Goal: Communication & Community: Participate in discussion

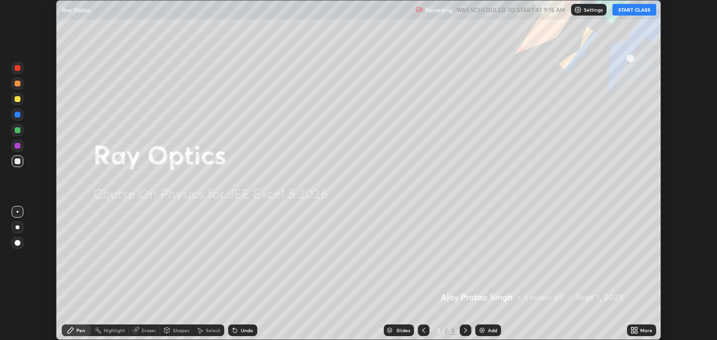
scroll to position [340, 716]
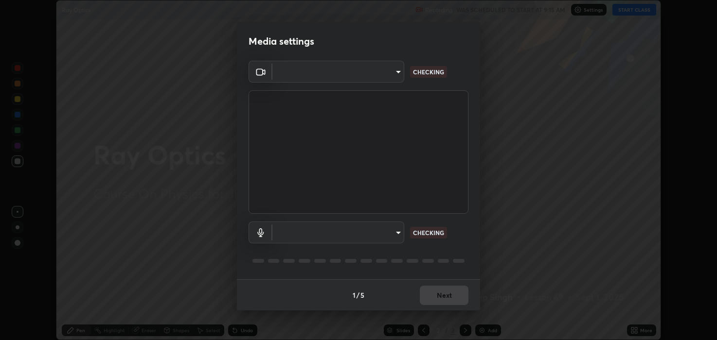
type input "2c59b190f107927fcb55c6cdfe149e37458de3dbae8a46ba74a2f9008a67dca9"
click at [357, 228] on body "Erase all Ray Optics Recording WAS SCHEDULED TO START AT 9:15 AM Settings START…" at bounding box center [358, 170] width 717 height 340
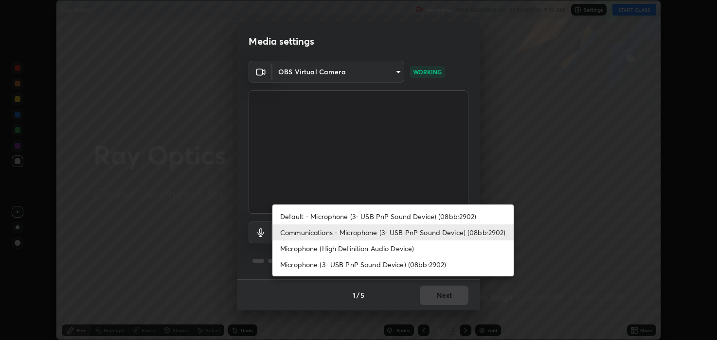
click at [307, 215] on li "Default - Microphone (3- USB PnP Sound Device) (08bb:2902)" at bounding box center [392, 217] width 241 height 16
type input "default"
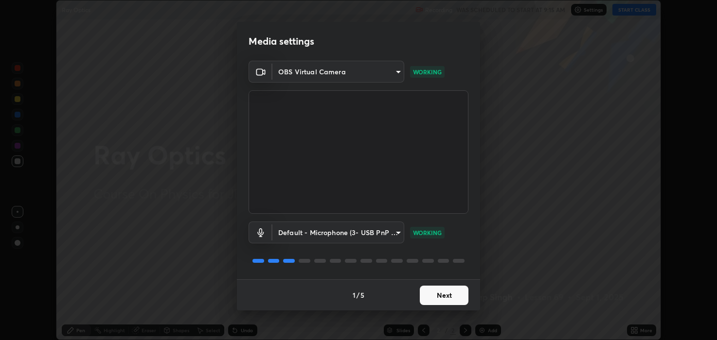
click at [436, 295] on button "Next" at bounding box center [444, 295] width 49 height 19
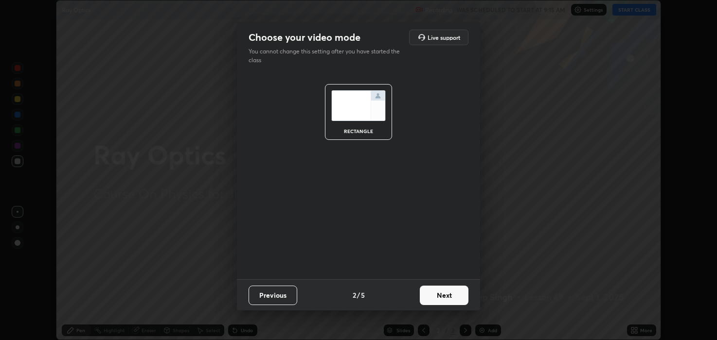
click at [441, 295] on button "Next" at bounding box center [444, 295] width 49 height 19
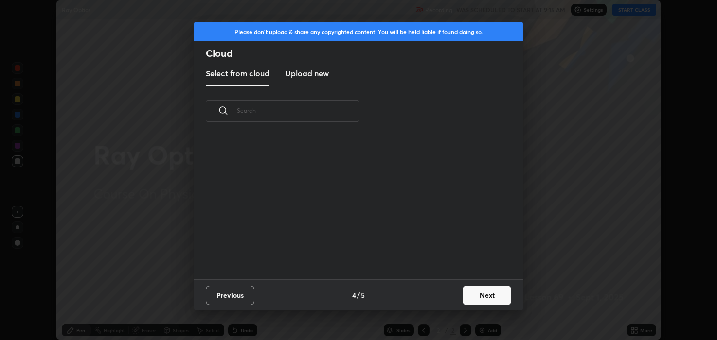
click at [470, 292] on button "Next" at bounding box center [487, 295] width 49 height 19
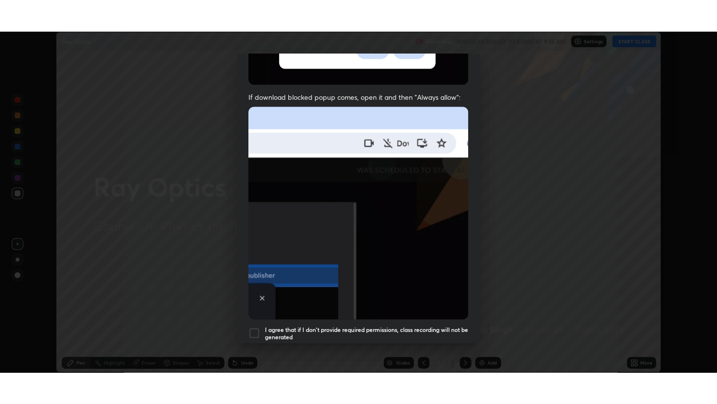
scroll to position [197, 0]
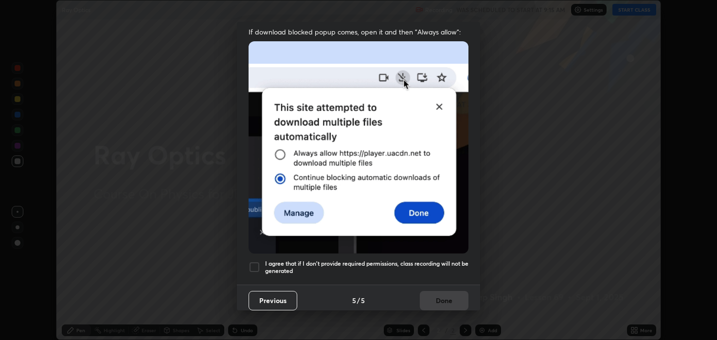
click at [257, 262] on div at bounding box center [255, 268] width 12 height 12
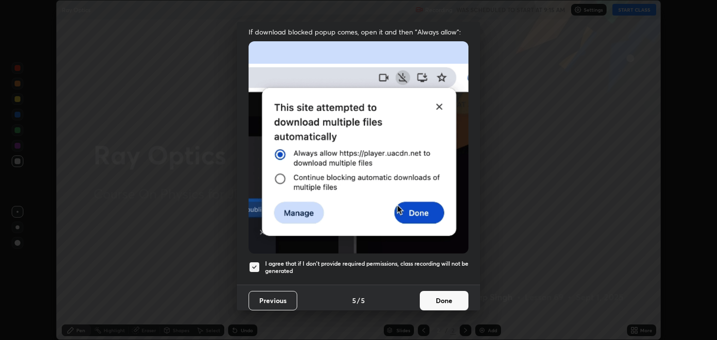
click at [434, 294] on button "Done" at bounding box center [444, 300] width 49 height 19
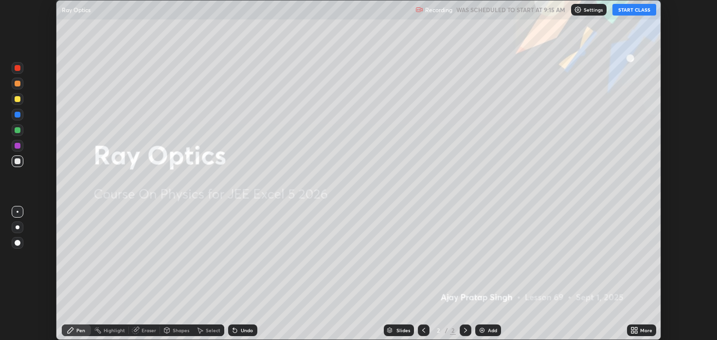
click at [623, 10] on button "START CLASS" at bounding box center [634, 10] width 44 height 12
click at [632, 329] on icon at bounding box center [632, 329] width 2 height 2
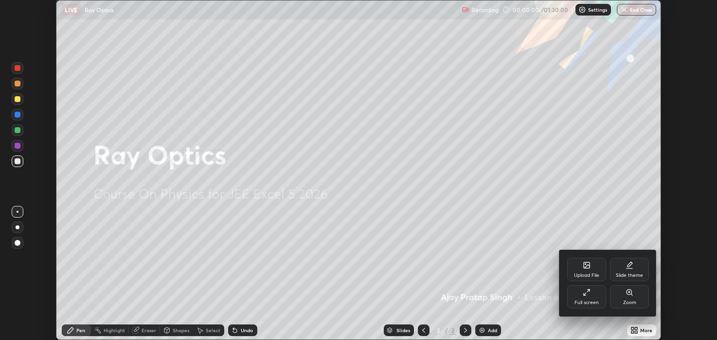
click at [583, 293] on icon at bounding box center [587, 293] width 8 height 8
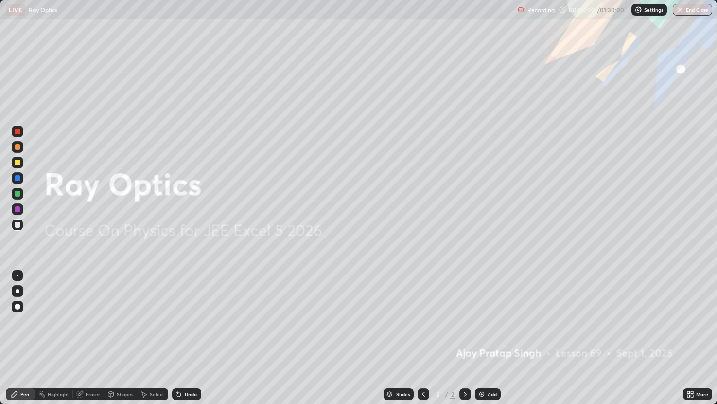
scroll to position [404, 717]
click at [486, 340] on div "Add" at bounding box center [488, 394] width 26 height 12
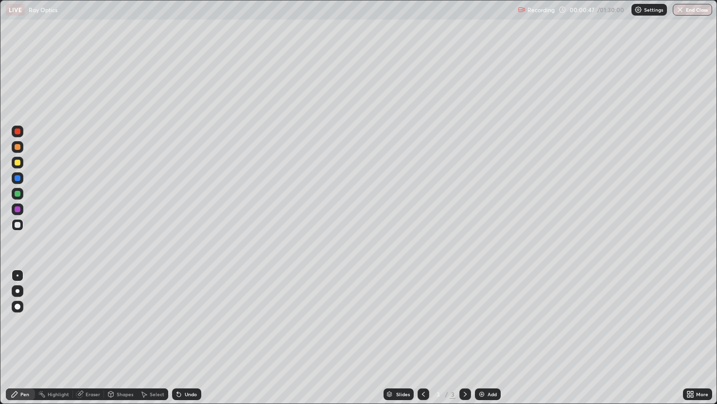
click at [124, 340] on div "Shapes" at bounding box center [125, 394] width 17 height 5
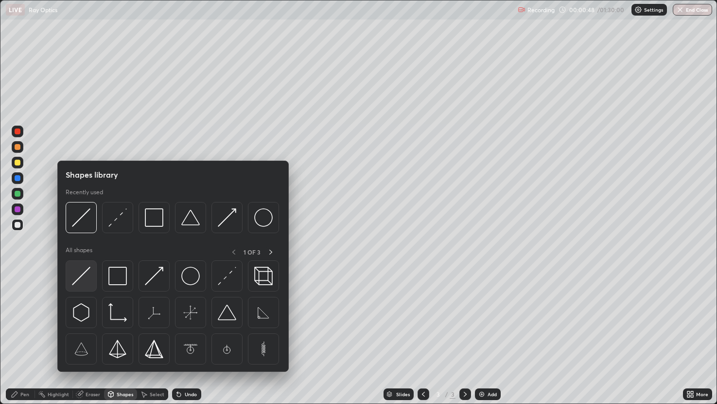
click at [89, 269] on img at bounding box center [81, 276] width 18 height 18
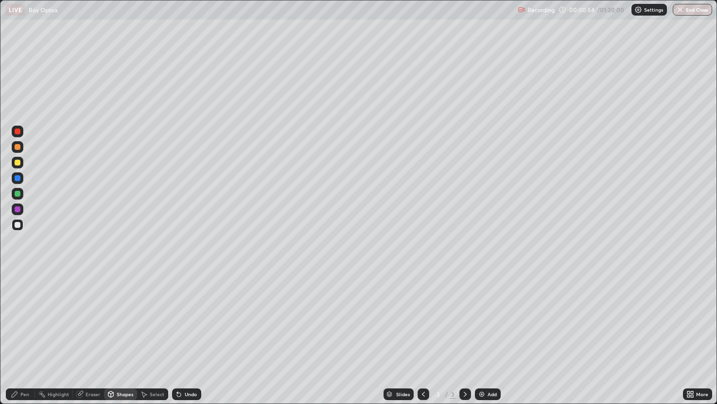
click at [193, 340] on div "Undo" at bounding box center [191, 394] width 12 height 5
click at [34, 340] on div "Pen" at bounding box center [20, 394] width 29 height 12
click at [125, 340] on div "Shapes" at bounding box center [125, 394] width 17 height 5
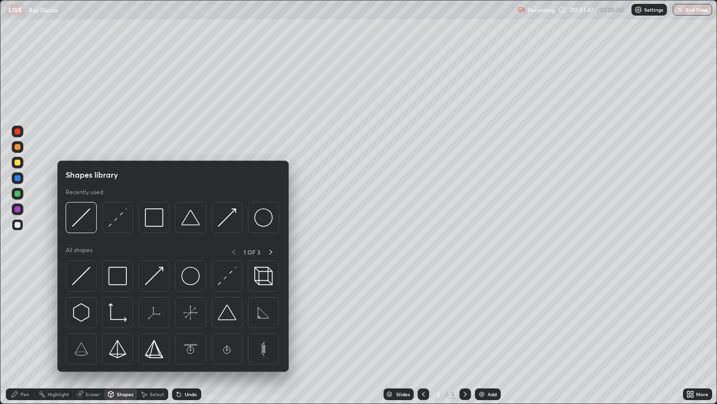
click at [17, 193] on div at bounding box center [18, 194] width 6 height 6
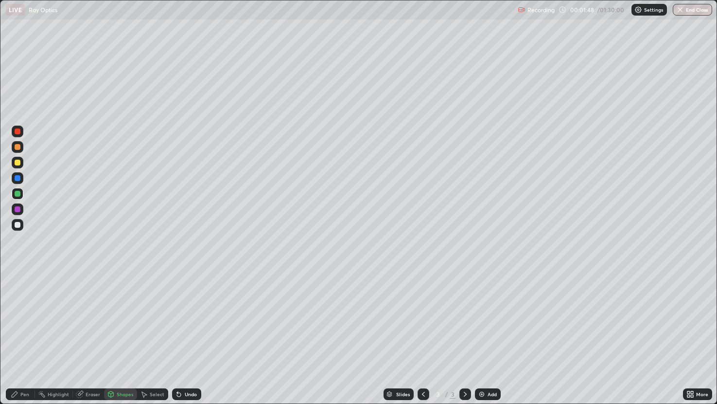
click at [129, 340] on div "Shapes" at bounding box center [125, 394] width 17 height 5
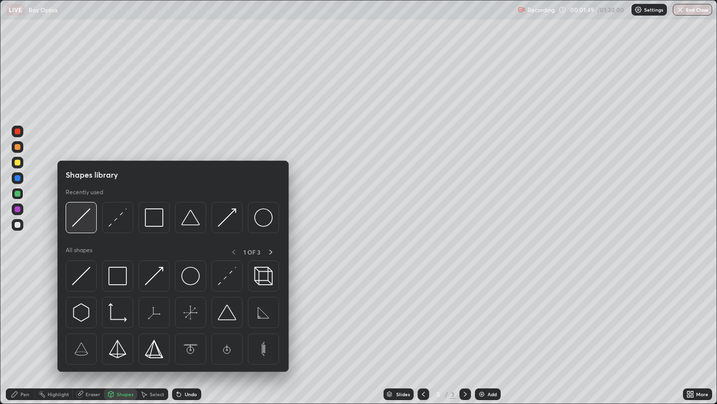
click at [88, 214] on img at bounding box center [81, 217] width 18 height 18
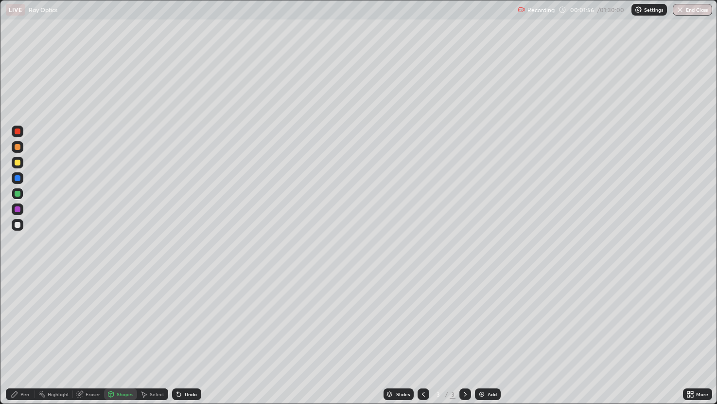
click at [31, 340] on div "Pen" at bounding box center [20, 394] width 29 height 12
click at [480, 340] on img at bounding box center [482, 394] width 8 height 8
click at [16, 222] on div at bounding box center [18, 225] width 6 height 6
click at [125, 340] on div "Shapes" at bounding box center [120, 394] width 33 height 12
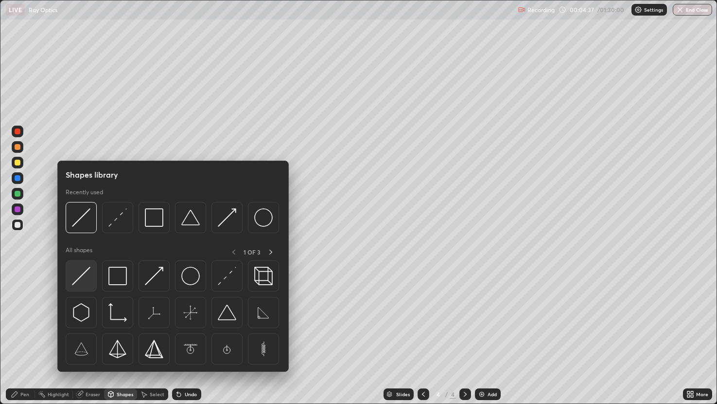
click at [87, 270] on img at bounding box center [81, 276] width 18 height 18
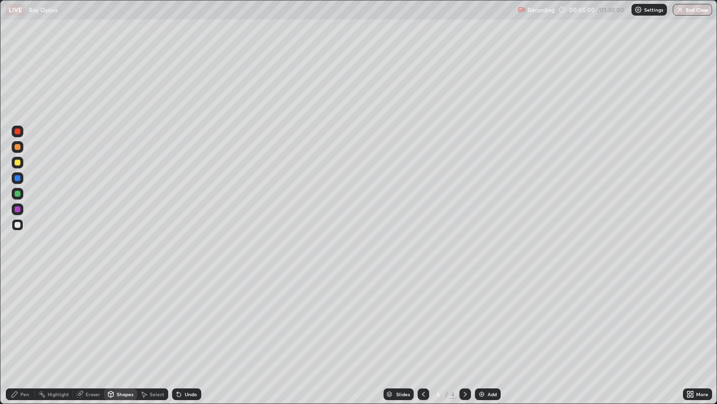
click at [18, 340] on icon at bounding box center [15, 394] width 8 height 8
click at [123, 340] on div "Shapes" at bounding box center [125, 394] width 17 height 5
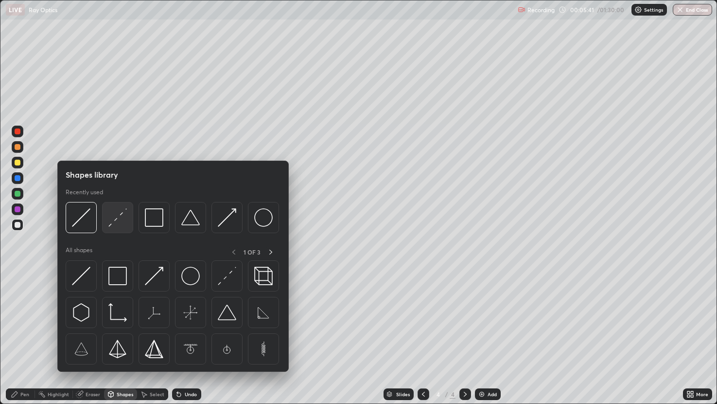
click at [119, 213] on img at bounding box center [117, 217] width 18 height 18
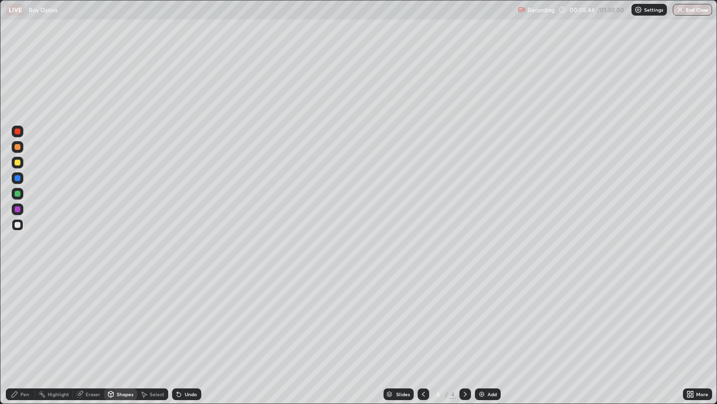
click at [24, 340] on div "Pen" at bounding box center [20, 394] width 29 height 12
click at [18, 194] on div at bounding box center [18, 194] width 6 height 6
click at [123, 340] on div "Shapes" at bounding box center [125, 394] width 17 height 5
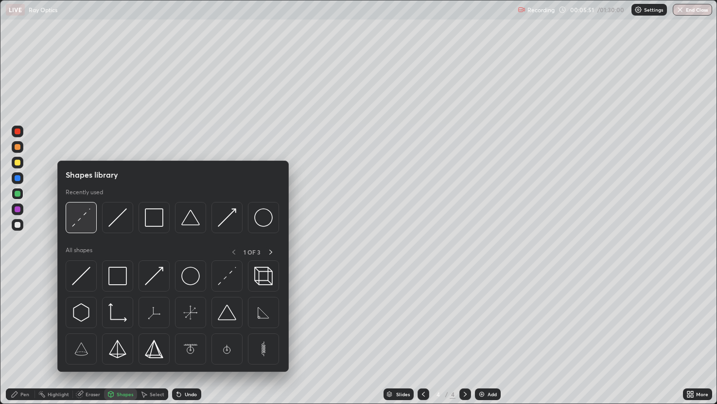
click at [85, 213] on img at bounding box center [81, 217] width 18 height 18
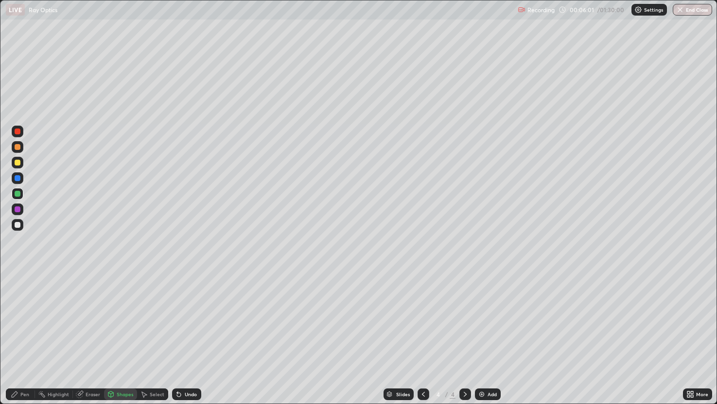
click at [185, 340] on div "Undo" at bounding box center [186, 394] width 29 height 12
click at [23, 340] on div "Pen" at bounding box center [24, 394] width 9 height 5
click at [18, 222] on div at bounding box center [18, 225] width 6 height 6
click at [483, 340] on img at bounding box center [482, 394] width 8 height 8
click at [123, 340] on div "Shapes" at bounding box center [125, 394] width 17 height 5
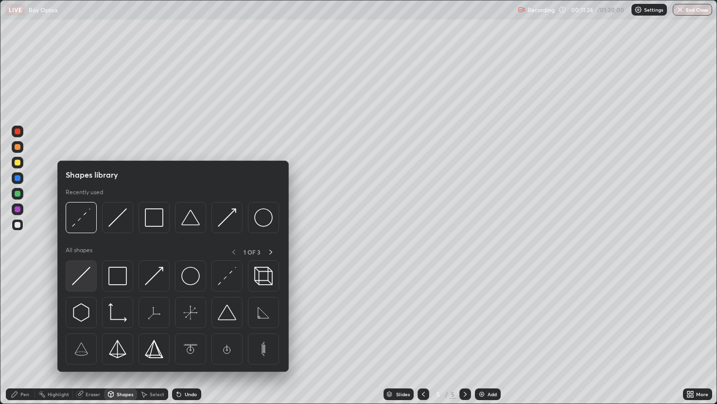
click at [83, 273] on img at bounding box center [81, 276] width 18 height 18
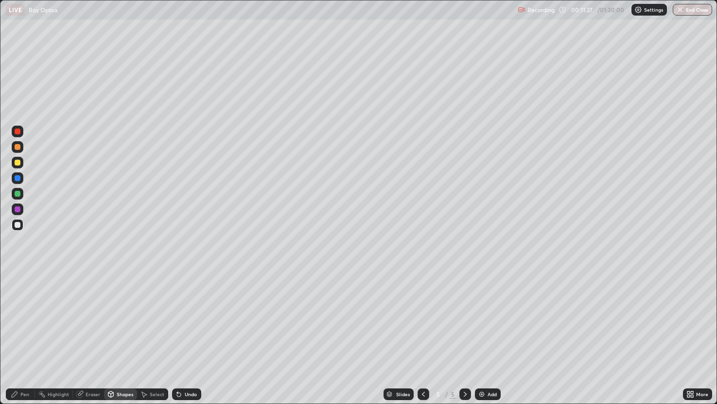
click at [26, 340] on div "Pen" at bounding box center [24, 394] width 9 height 5
click at [191, 340] on div "Undo" at bounding box center [186, 394] width 29 height 12
click at [125, 340] on div "Shapes" at bounding box center [120, 394] width 33 height 12
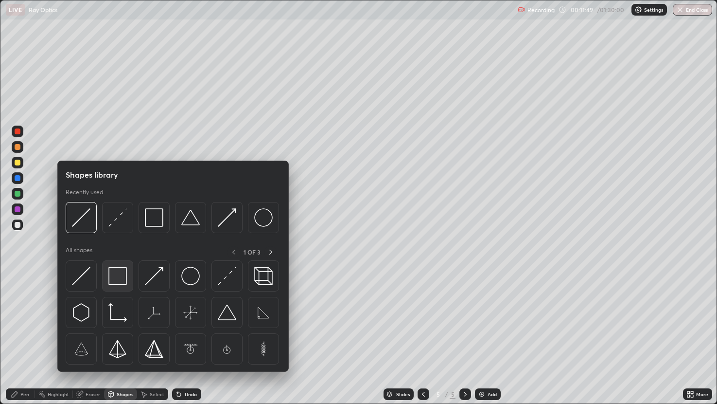
click at [125, 274] on img at bounding box center [117, 276] width 18 height 18
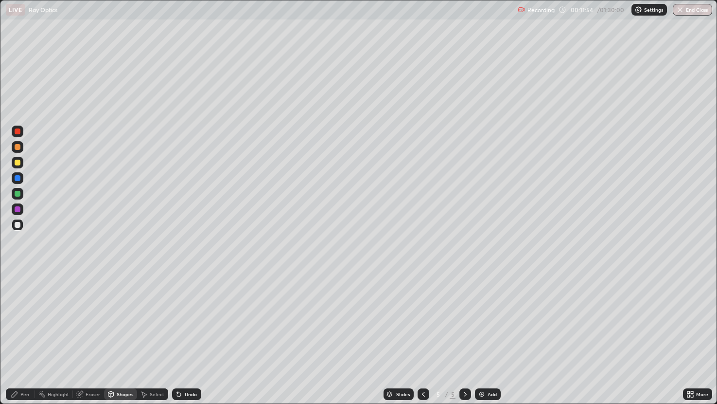
click at [95, 340] on div "Eraser" at bounding box center [93, 394] width 15 height 5
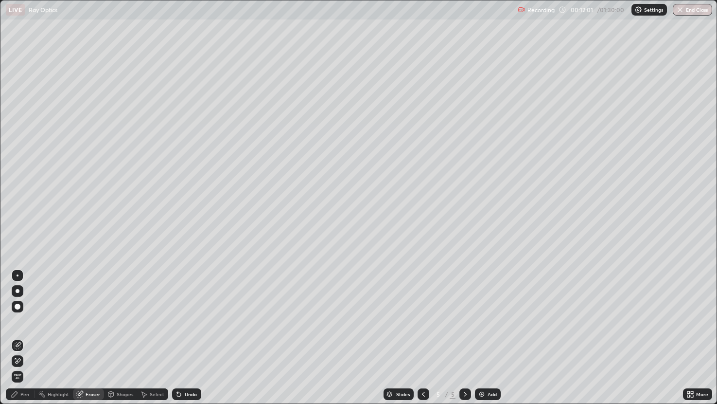
click at [125, 340] on div "Shapes" at bounding box center [125, 394] width 17 height 5
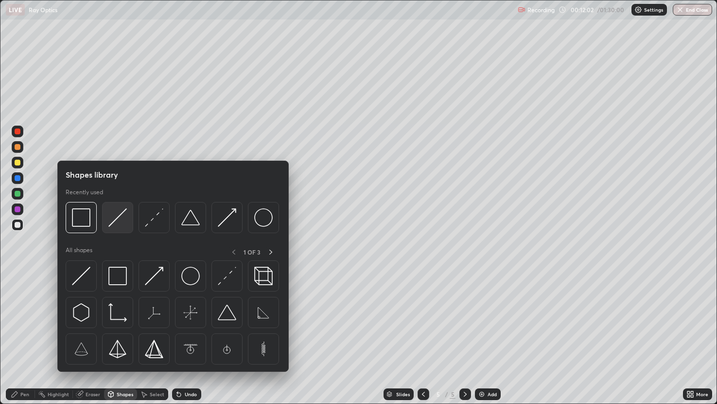
click at [124, 212] on img at bounding box center [117, 217] width 18 height 18
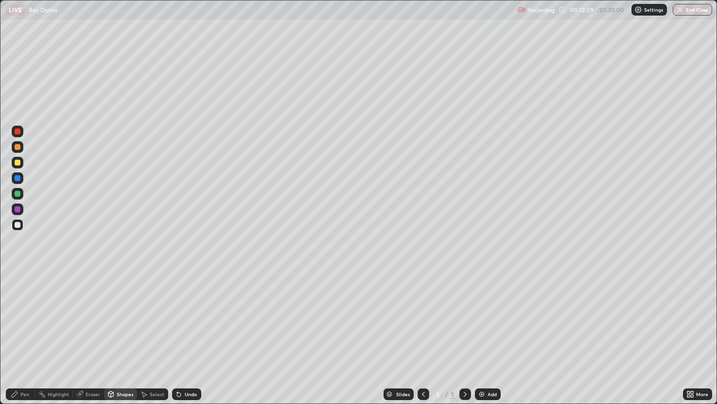
click at [26, 340] on div "Pen" at bounding box center [24, 394] width 9 height 5
click at [124, 340] on div "Shapes" at bounding box center [125, 394] width 17 height 5
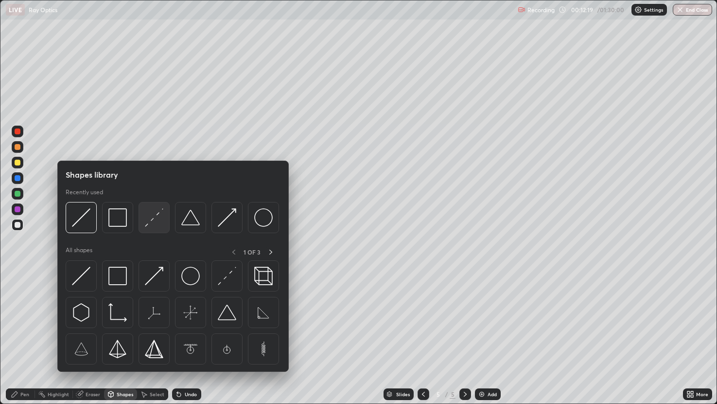
click at [155, 218] on img at bounding box center [154, 217] width 18 height 18
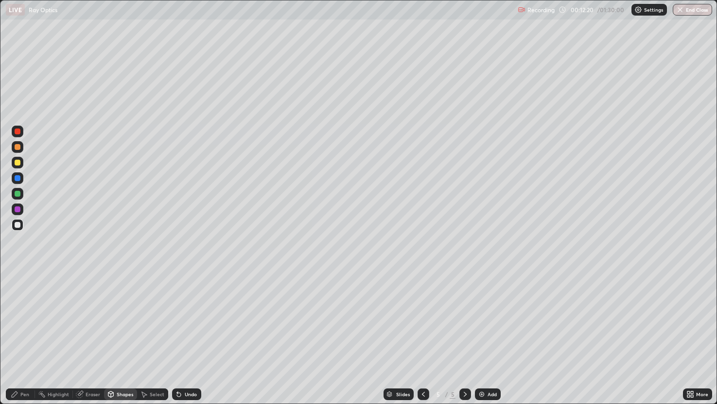
click at [20, 161] on div at bounding box center [18, 163] width 6 height 6
click at [30, 340] on div "Pen" at bounding box center [20, 394] width 29 height 12
click at [127, 340] on div "Shapes" at bounding box center [120, 394] width 33 height 12
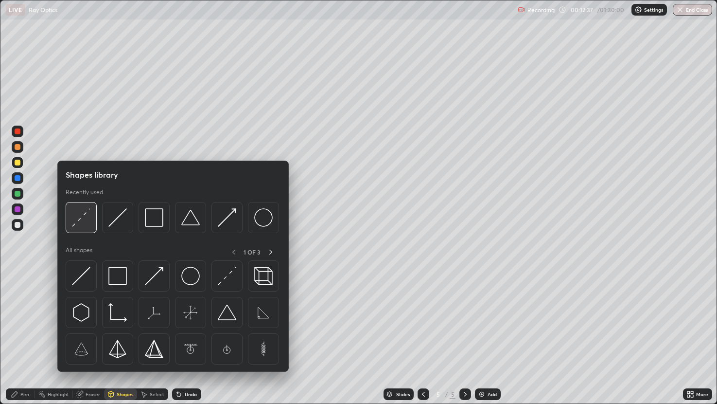
click at [89, 213] on img at bounding box center [81, 217] width 18 height 18
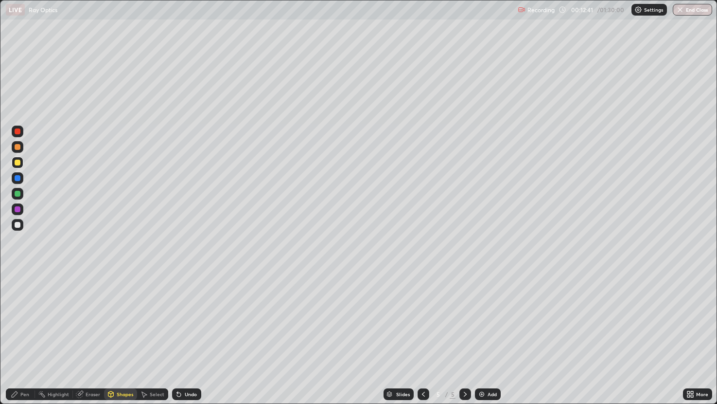
click at [32, 340] on div "Pen" at bounding box center [20, 394] width 29 height 12
click at [20, 188] on div at bounding box center [18, 194] width 12 height 12
click at [126, 340] on div "Shapes" at bounding box center [120, 394] width 33 height 12
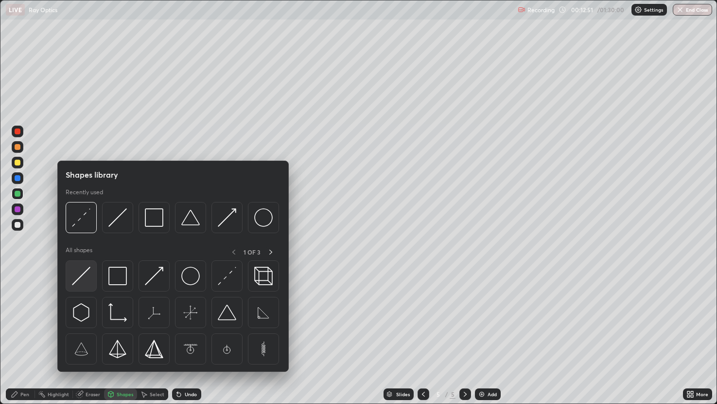
click at [87, 270] on img at bounding box center [81, 276] width 18 height 18
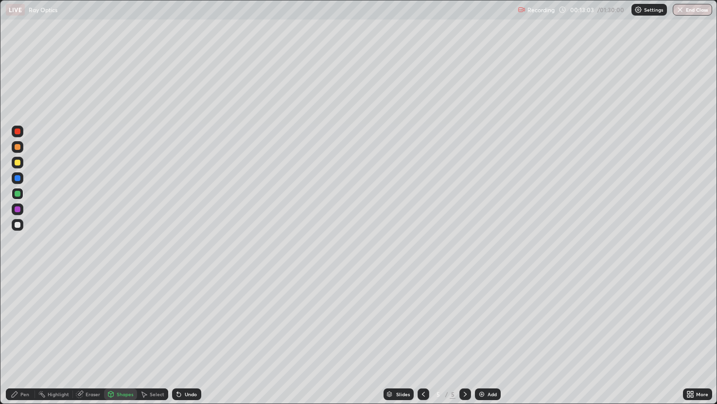
click at [25, 340] on div "Pen" at bounding box center [24, 394] width 9 height 5
click at [20, 162] on div at bounding box center [18, 163] width 6 height 6
click at [122, 340] on div "Shapes" at bounding box center [120, 394] width 33 height 12
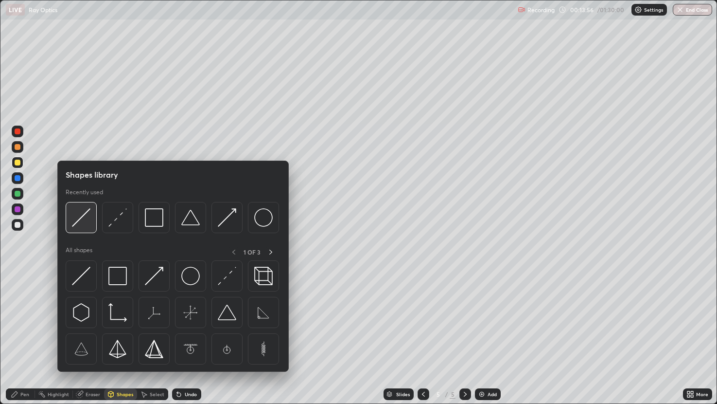
click at [87, 213] on img at bounding box center [81, 217] width 18 height 18
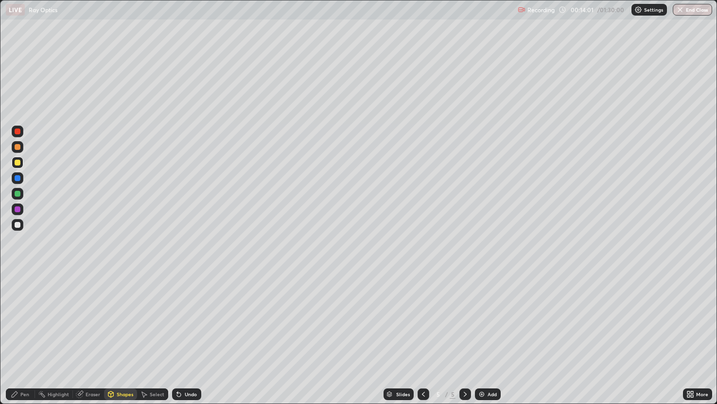
click at [25, 340] on div "Pen" at bounding box center [24, 394] width 9 height 5
click at [121, 340] on div "Shapes" at bounding box center [125, 394] width 17 height 5
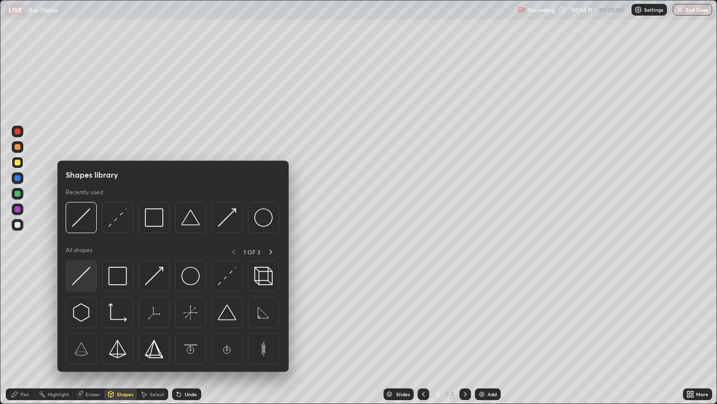
click at [84, 274] on img at bounding box center [81, 276] width 18 height 18
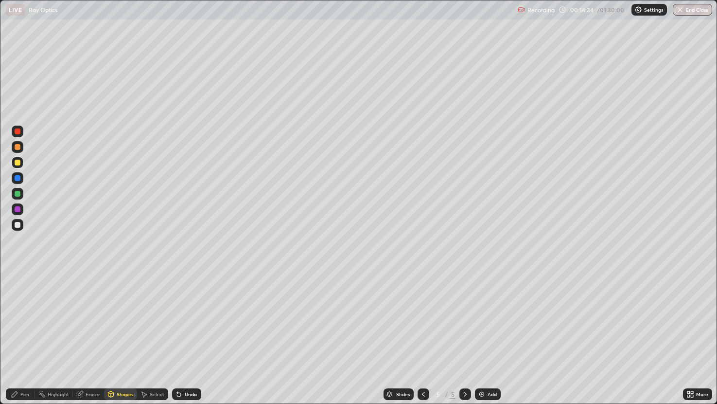
click at [23, 340] on div "Pen" at bounding box center [24, 394] width 9 height 5
click at [187, 340] on div "Undo" at bounding box center [191, 394] width 12 height 5
click at [187, 340] on div "Undo" at bounding box center [186, 394] width 29 height 12
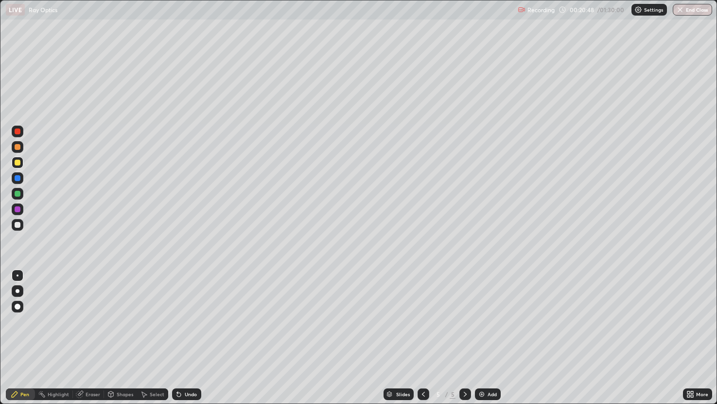
click at [157, 340] on div "Select" at bounding box center [152, 394] width 31 height 12
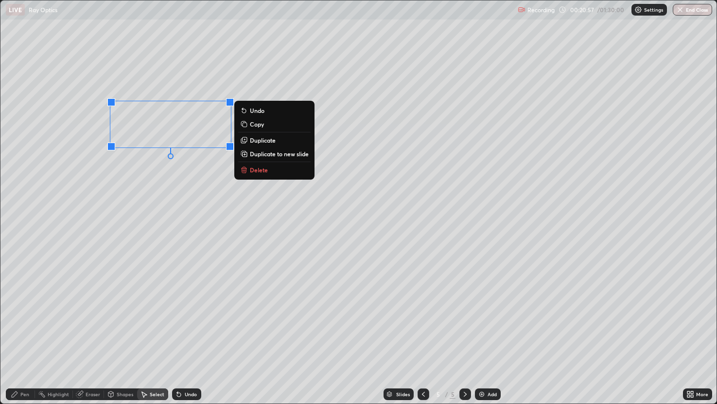
click at [57, 225] on div "0 ° Undo Copy Duplicate Duplicate to new slide Delete" at bounding box center [358, 201] width 717 height 403
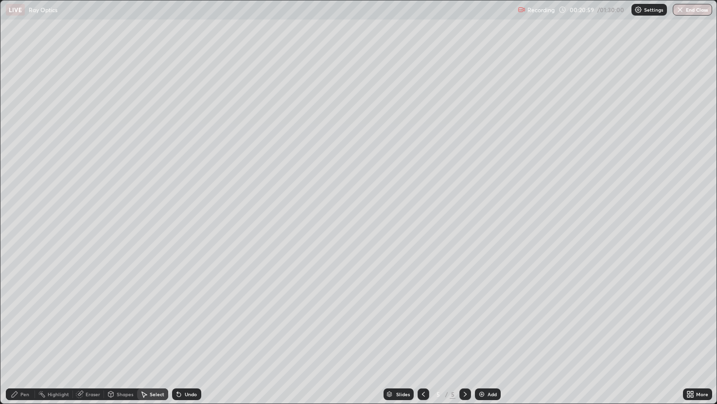
click at [150, 340] on div "Select" at bounding box center [157, 394] width 15 height 5
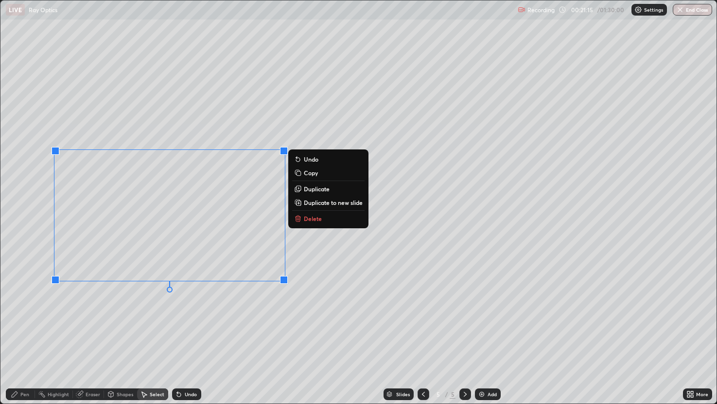
click at [171, 340] on div "0 ° Undo Copy Duplicate Duplicate to new slide Delete" at bounding box center [358, 201] width 717 height 403
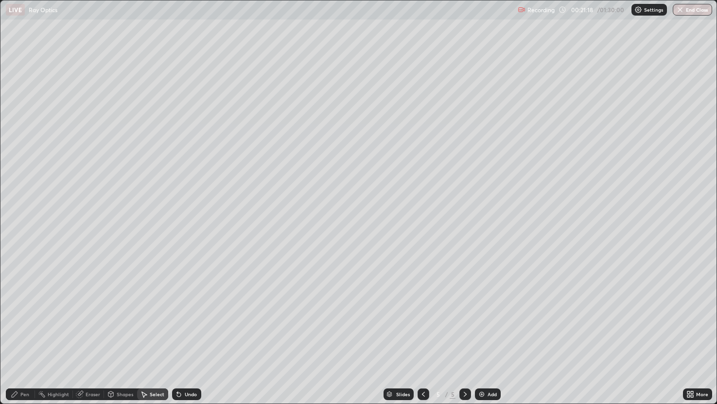
click at [29, 340] on div "Pen" at bounding box center [20, 394] width 29 height 12
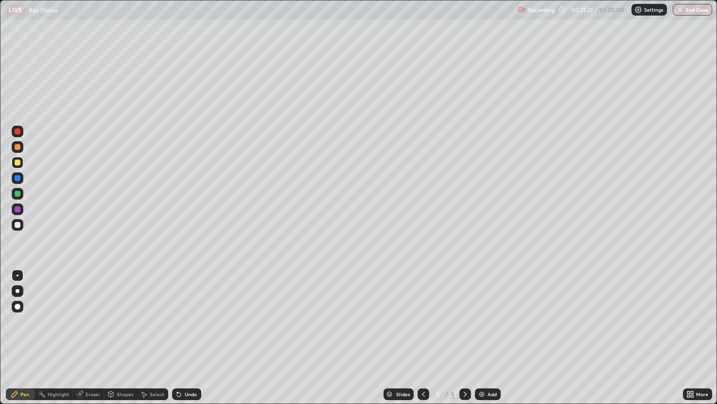
click at [16, 222] on div at bounding box center [18, 225] width 6 height 6
click at [16, 192] on div at bounding box center [18, 194] width 6 height 6
click at [28, 340] on div "Pen" at bounding box center [24, 394] width 9 height 5
click at [478, 340] on img at bounding box center [482, 394] width 8 height 8
click at [127, 340] on div "Shapes" at bounding box center [125, 394] width 17 height 5
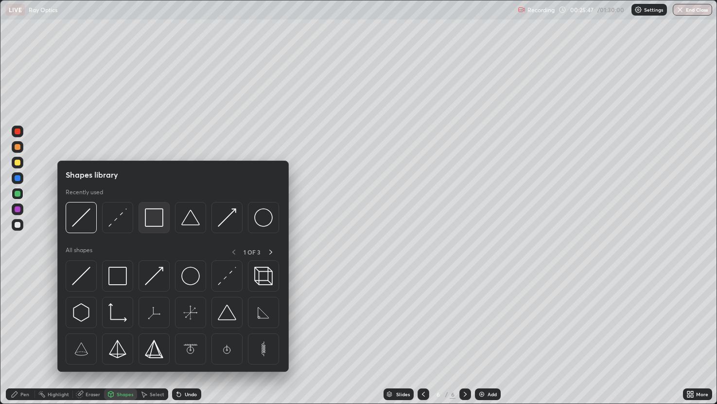
click at [157, 218] on img at bounding box center [154, 217] width 18 height 18
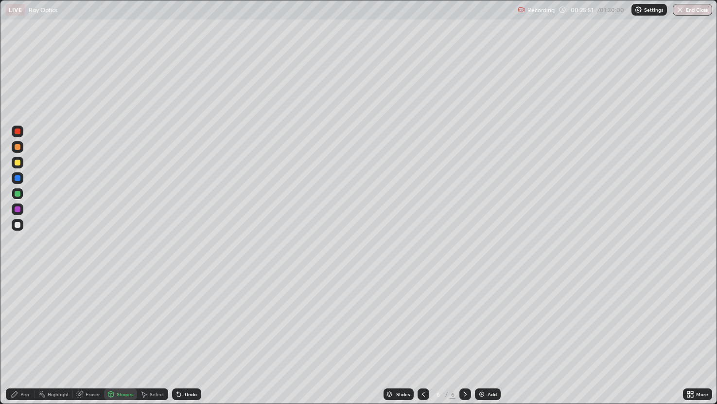
click at [97, 340] on div "Eraser" at bounding box center [88, 394] width 31 height 12
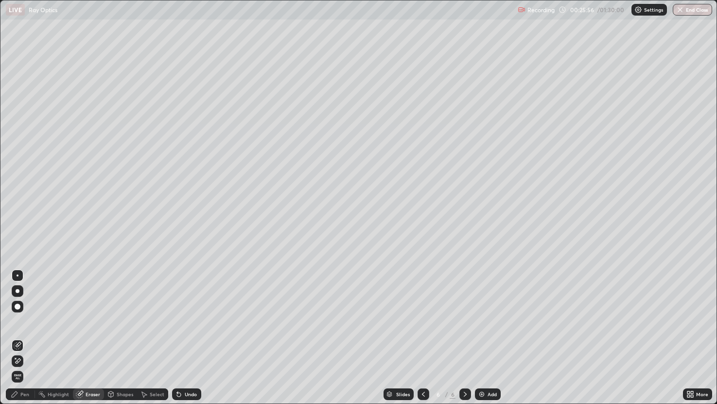
click at [128, 340] on div "Shapes" at bounding box center [125, 394] width 17 height 5
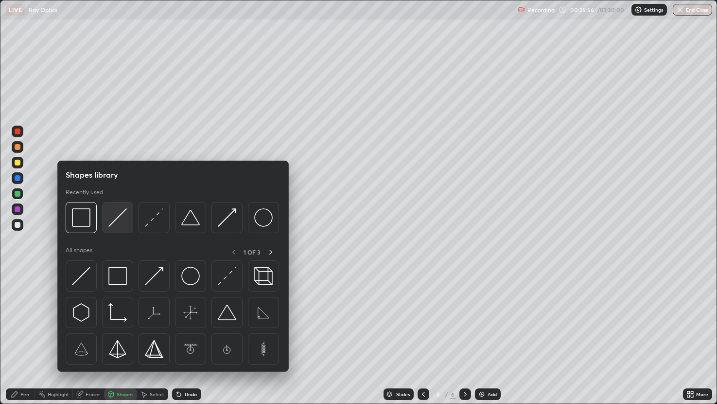
click at [121, 217] on img at bounding box center [117, 217] width 18 height 18
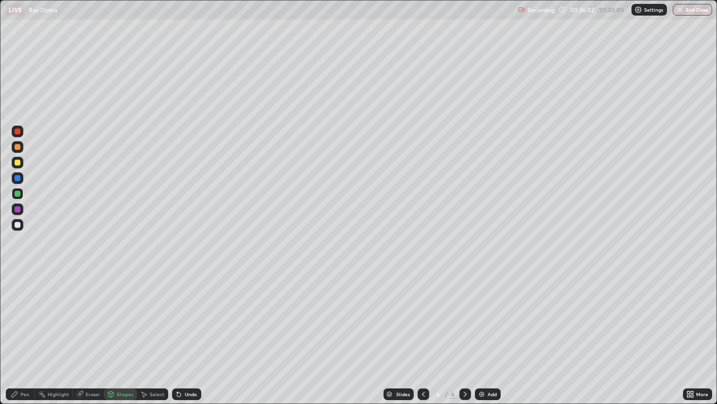
click at [29, 340] on div "Pen" at bounding box center [24, 394] width 9 height 5
click at [125, 340] on div "Shapes" at bounding box center [125, 394] width 17 height 5
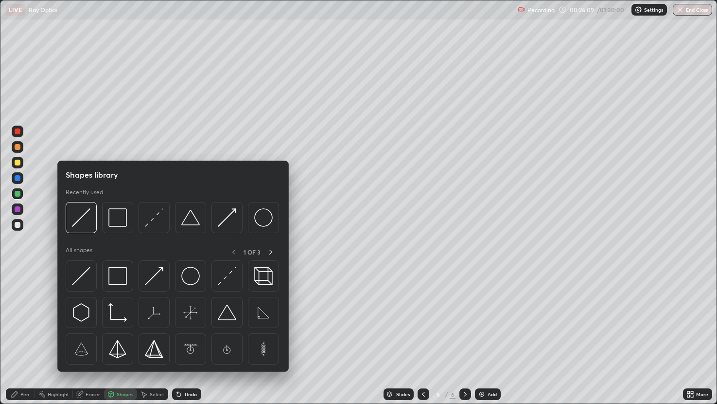
click at [20, 225] on div at bounding box center [18, 225] width 12 height 12
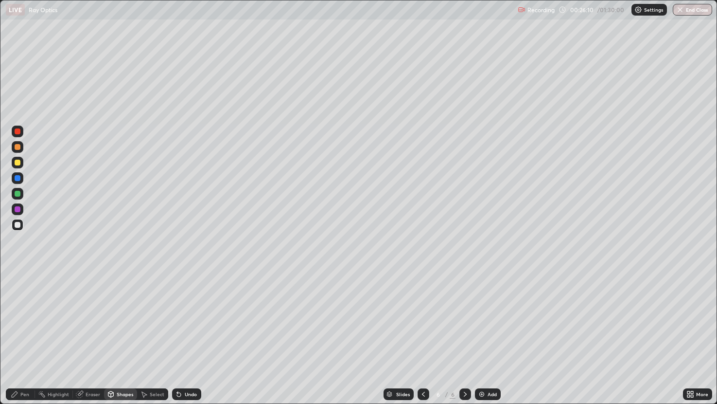
click at [123, 340] on div "Shapes" at bounding box center [125, 394] width 17 height 5
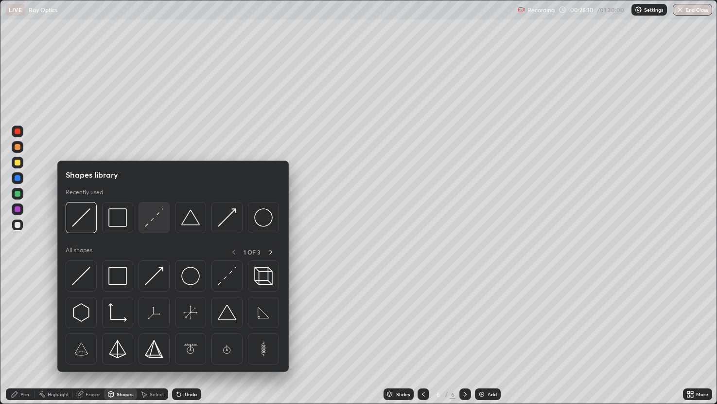
click at [156, 217] on img at bounding box center [154, 217] width 18 height 18
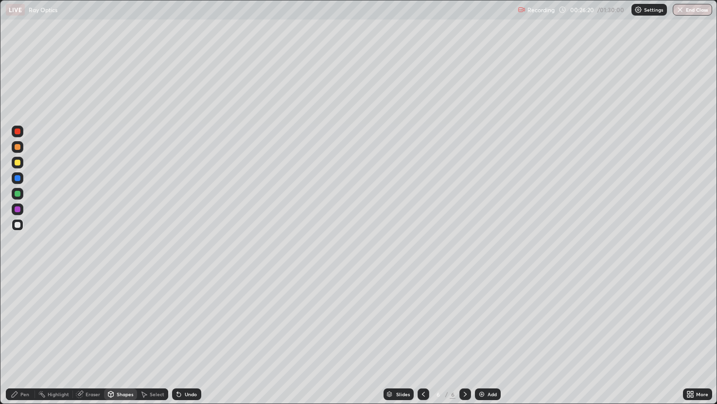
click at [17, 192] on div at bounding box center [18, 194] width 6 height 6
click at [125, 340] on div "Shapes" at bounding box center [120, 394] width 33 height 12
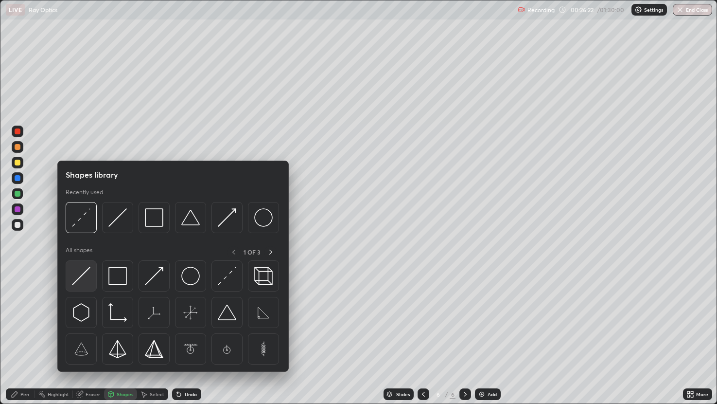
click at [88, 267] on img at bounding box center [81, 276] width 18 height 18
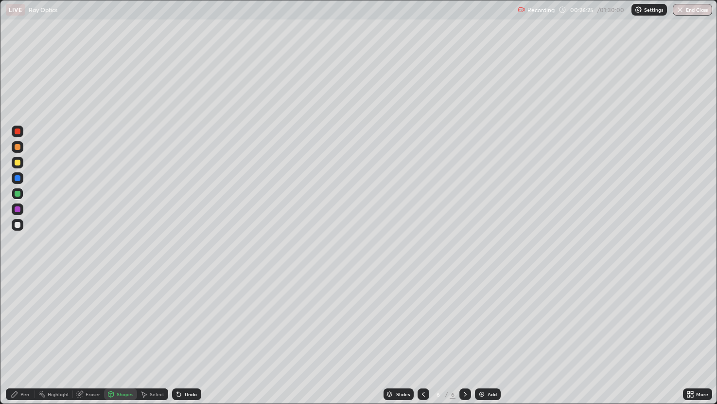
click at [28, 340] on div "Pen" at bounding box center [20, 394] width 29 height 12
click at [20, 225] on div at bounding box center [18, 225] width 6 height 6
click at [127, 340] on div "Shapes" at bounding box center [125, 394] width 17 height 5
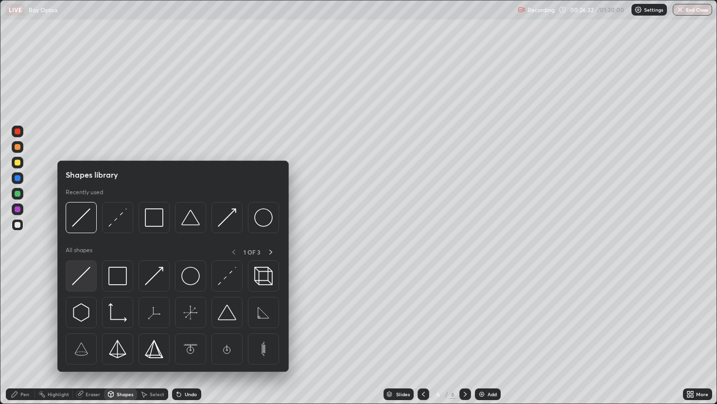
click at [89, 268] on img at bounding box center [81, 276] width 18 height 18
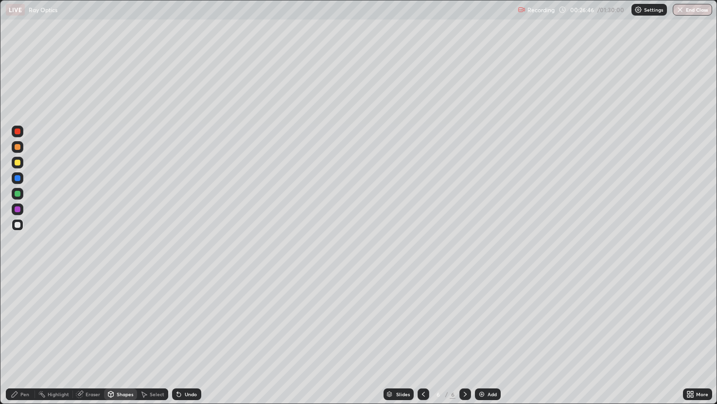
click at [25, 340] on div "Pen" at bounding box center [20, 394] width 29 height 12
click at [124, 340] on div "Shapes" at bounding box center [125, 394] width 17 height 5
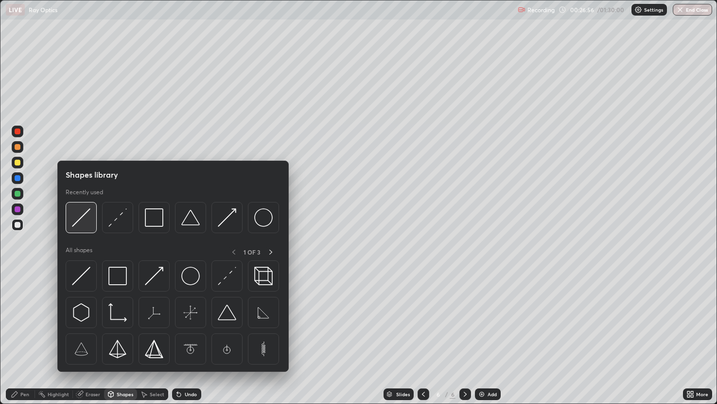
click at [84, 214] on img at bounding box center [81, 217] width 18 height 18
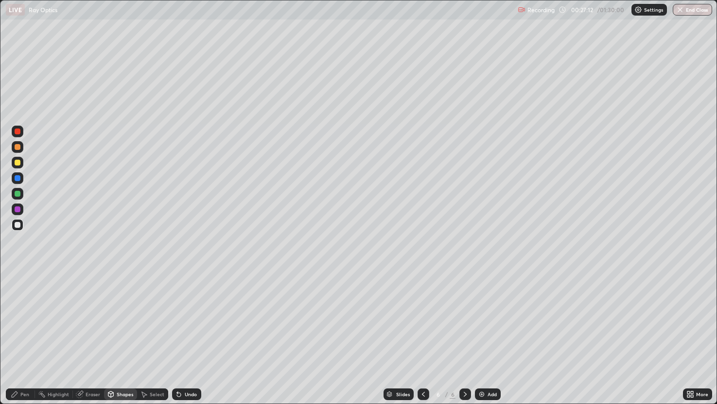
click at [121, 340] on div "Shapes" at bounding box center [125, 394] width 17 height 5
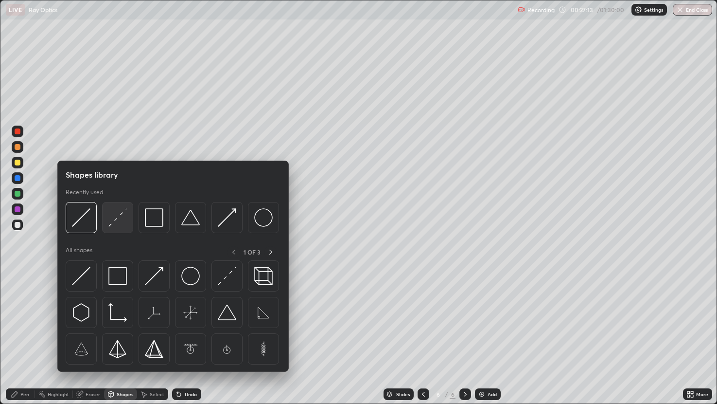
click at [119, 214] on img at bounding box center [117, 217] width 18 height 18
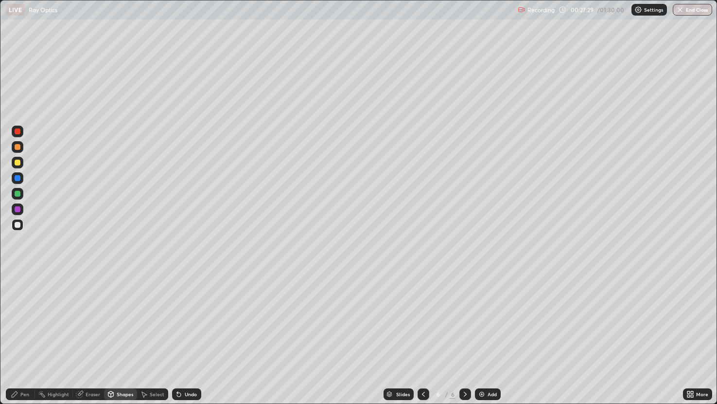
click at [481, 340] on img at bounding box center [482, 394] width 8 height 8
click at [128, 340] on div "Shapes" at bounding box center [125, 394] width 17 height 5
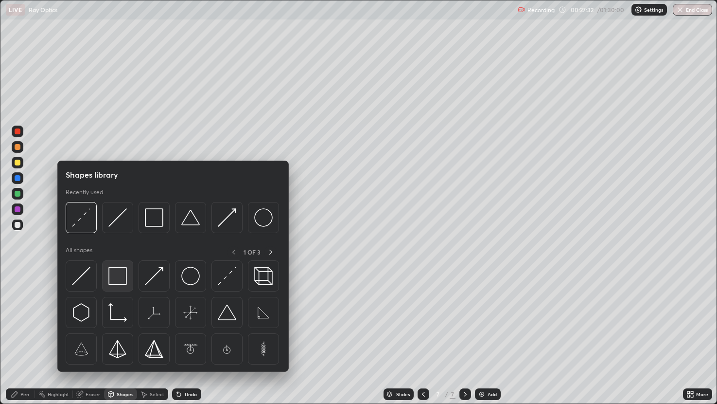
click at [116, 274] on img at bounding box center [117, 276] width 18 height 18
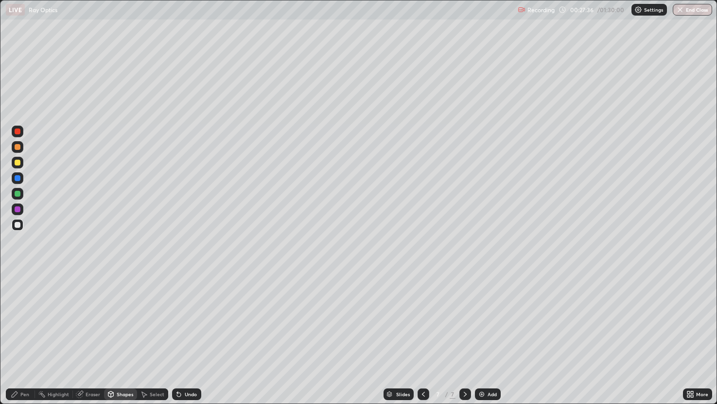
click at [100, 340] on div "Eraser" at bounding box center [88, 394] width 31 height 12
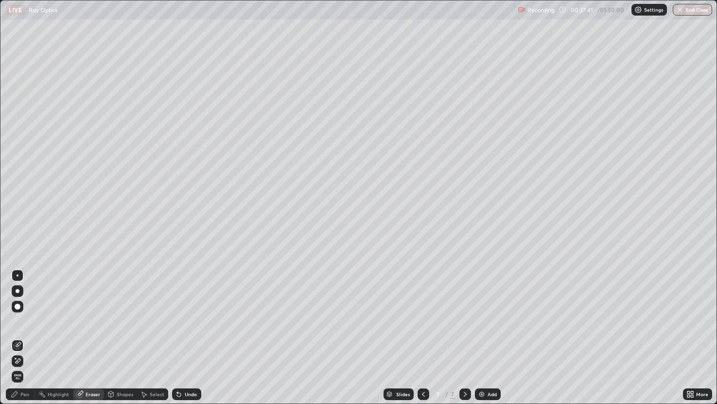
click at [123, 340] on div "Shapes" at bounding box center [125, 394] width 17 height 5
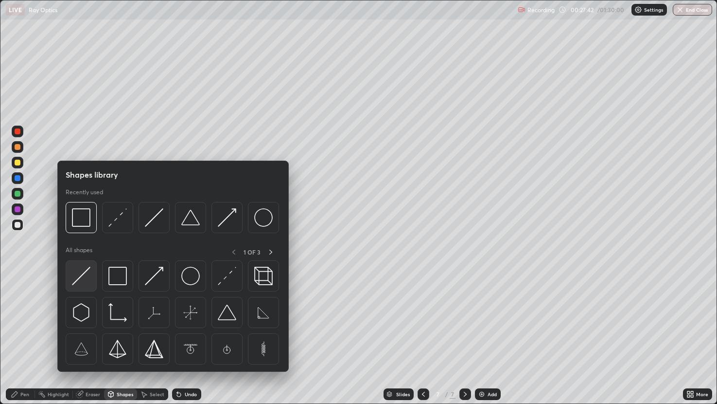
click at [89, 268] on img at bounding box center [81, 276] width 18 height 18
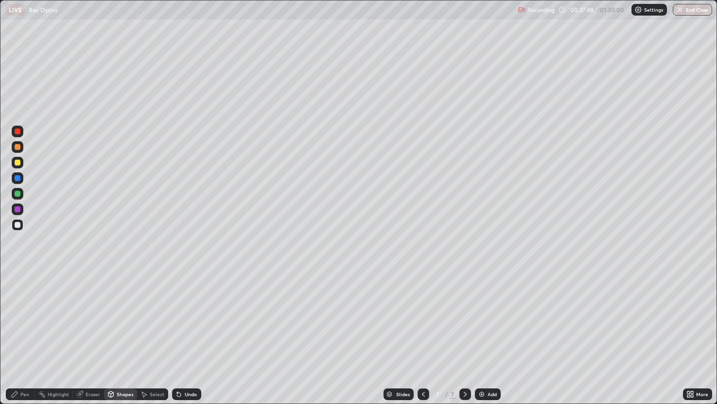
click at [22, 340] on div "Pen" at bounding box center [24, 394] width 9 height 5
click at [125, 340] on div "Shapes" at bounding box center [125, 394] width 17 height 5
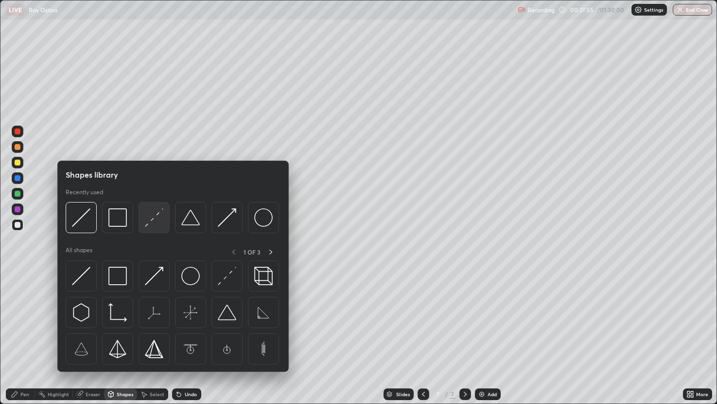
click at [157, 215] on img at bounding box center [154, 217] width 18 height 18
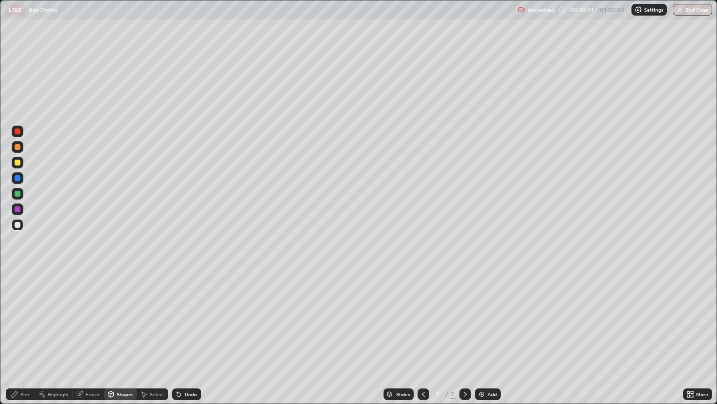
click at [18, 162] on div at bounding box center [18, 163] width 6 height 6
click at [114, 340] on div "Shapes" at bounding box center [120, 394] width 33 height 12
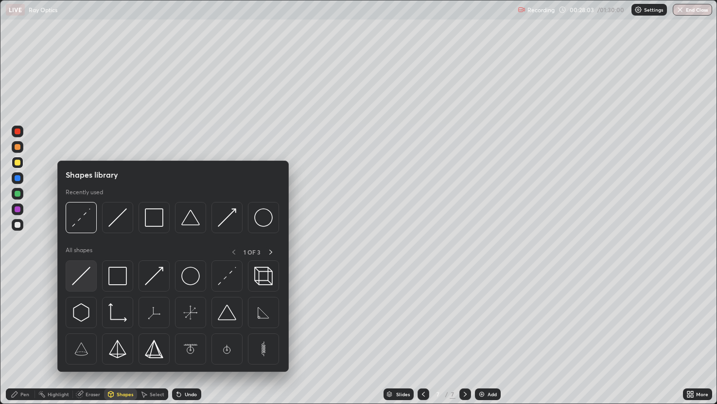
click at [88, 269] on img at bounding box center [81, 276] width 18 height 18
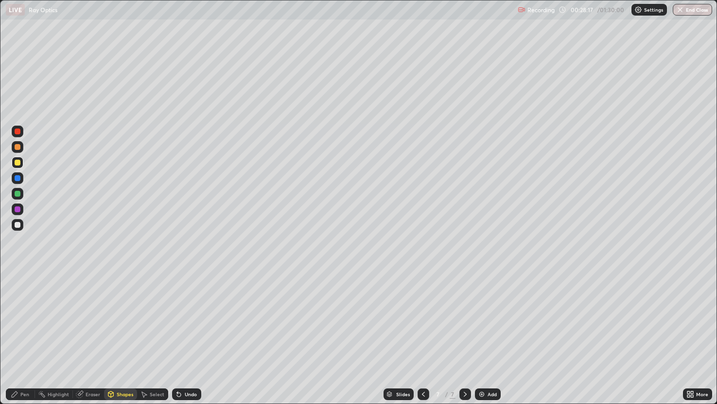
click at [89, 340] on div "Eraser" at bounding box center [93, 394] width 15 height 5
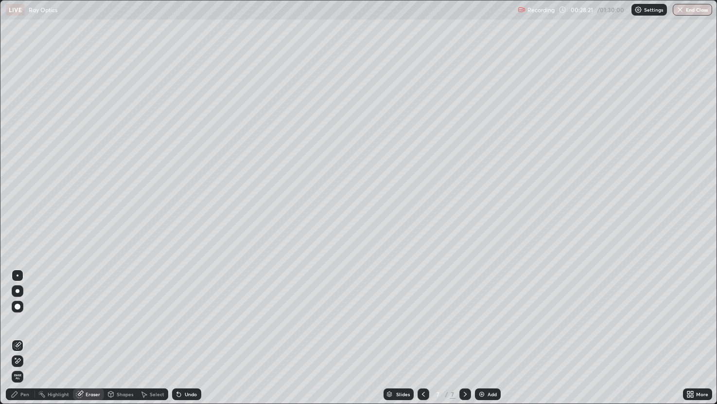
click at [26, 340] on div "Pen" at bounding box center [24, 394] width 9 height 5
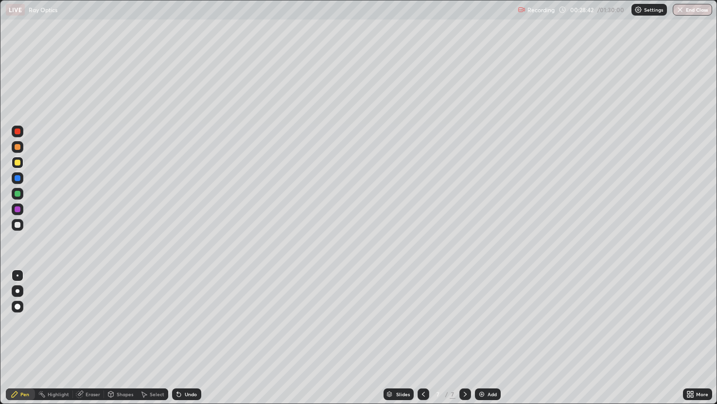
click at [18, 190] on div at bounding box center [18, 194] width 12 height 12
click at [123, 340] on div "Shapes" at bounding box center [125, 394] width 17 height 5
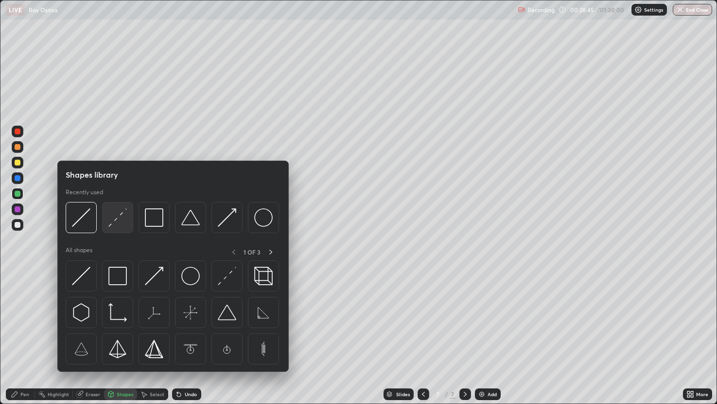
click at [118, 212] on img at bounding box center [117, 217] width 18 height 18
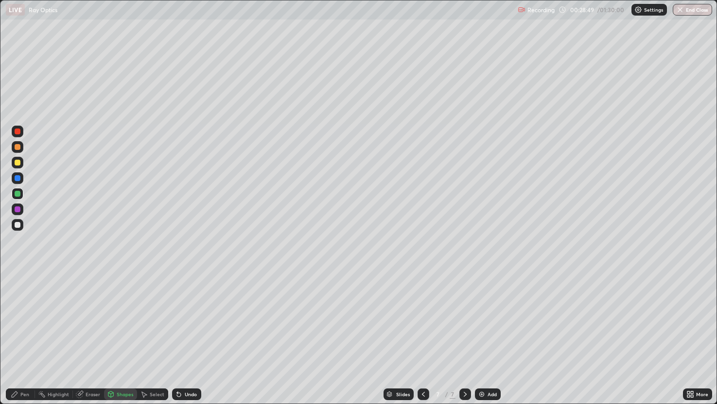
click at [26, 340] on div "Erase all" at bounding box center [17, 201] width 23 height 365
click at [24, 340] on div "Pen" at bounding box center [24, 394] width 9 height 5
click at [18, 192] on div at bounding box center [18, 194] width 6 height 6
click at [17, 161] on div at bounding box center [18, 163] width 6 height 6
click at [129, 340] on div "Shapes" at bounding box center [125, 394] width 17 height 5
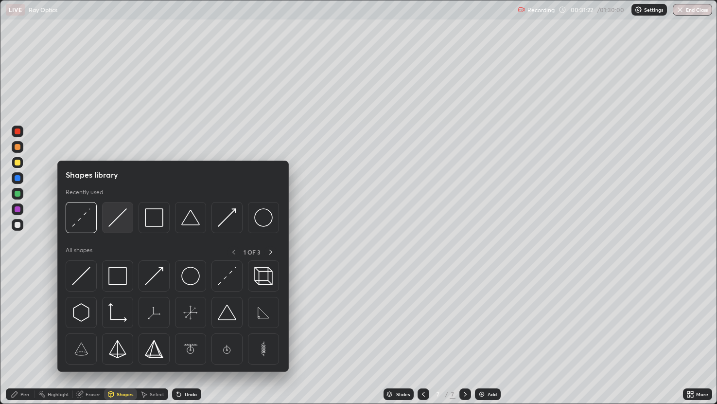
click at [122, 213] on img at bounding box center [117, 217] width 18 height 18
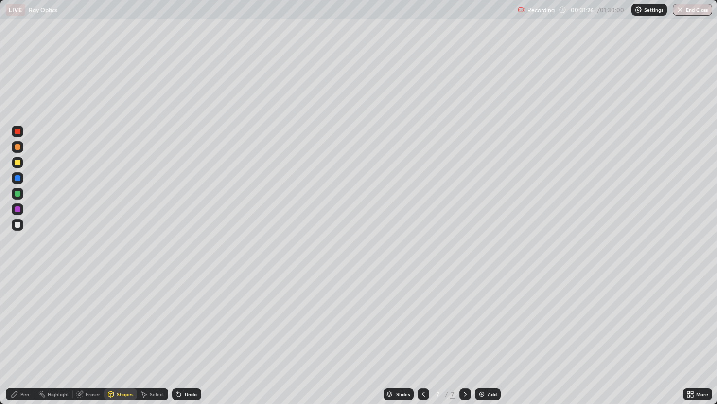
click at [28, 340] on div "Pen" at bounding box center [20, 393] width 29 height 19
click at [16, 178] on div at bounding box center [18, 178] width 6 height 6
click at [94, 340] on div "Eraser" at bounding box center [93, 394] width 15 height 5
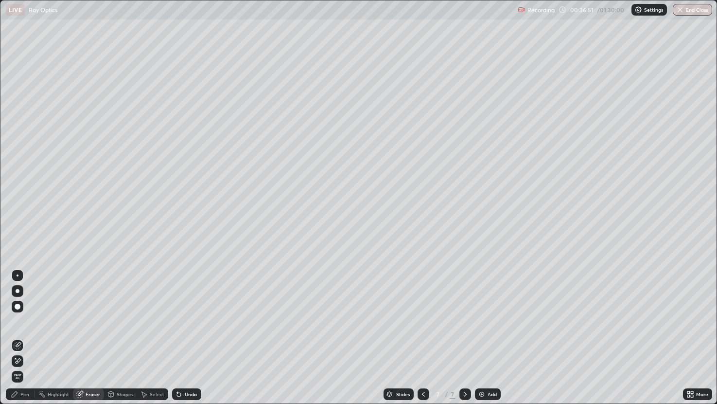
click at [29, 340] on div "Pen" at bounding box center [20, 394] width 29 height 12
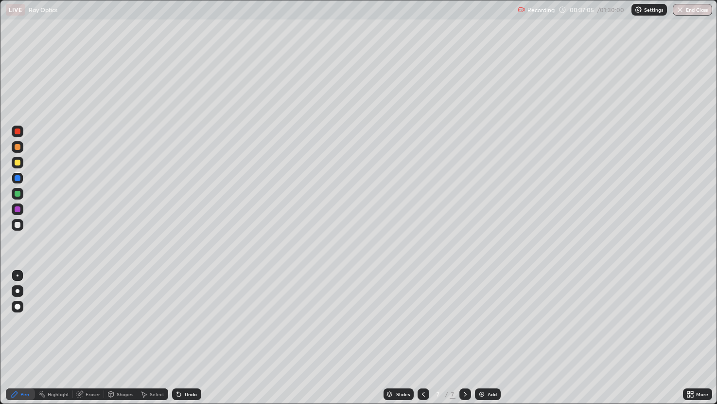
click at [94, 340] on div "Eraser" at bounding box center [93, 394] width 15 height 5
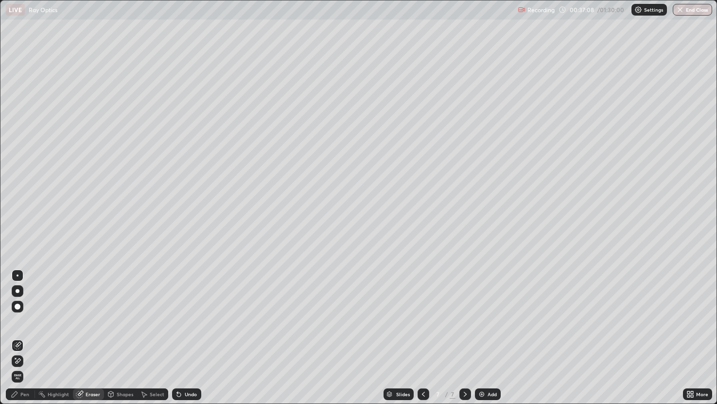
click at [28, 340] on div "Pen" at bounding box center [24, 394] width 9 height 5
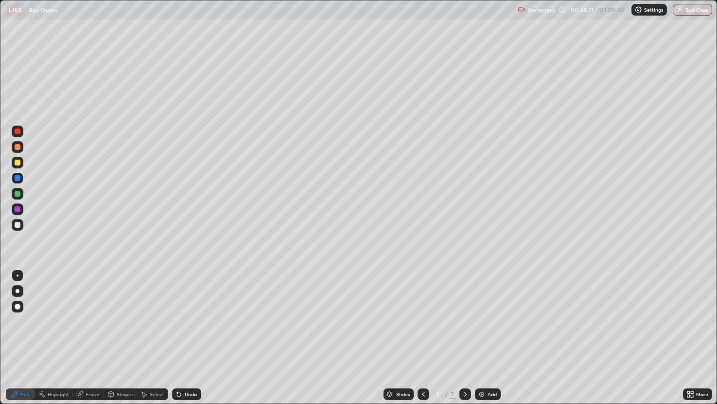
click at [96, 340] on div "Eraser" at bounding box center [88, 394] width 31 height 12
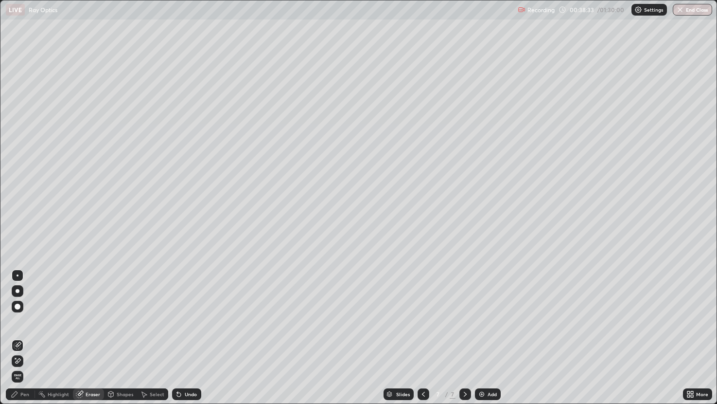
click at [29, 340] on div "Pen" at bounding box center [20, 394] width 29 height 12
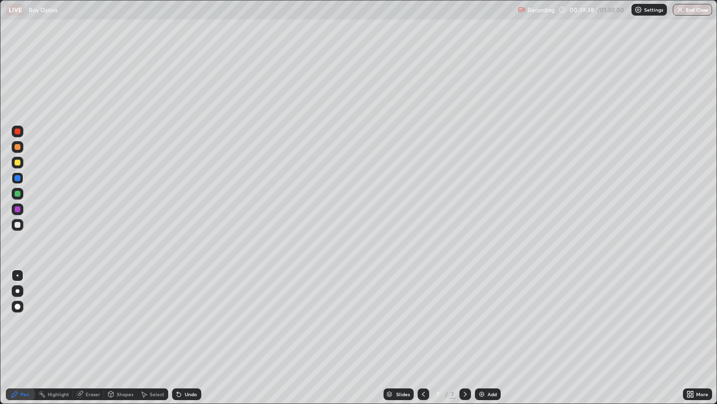
click at [95, 340] on div "Eraser" at bounding box center [93, 394] width 15 height 5
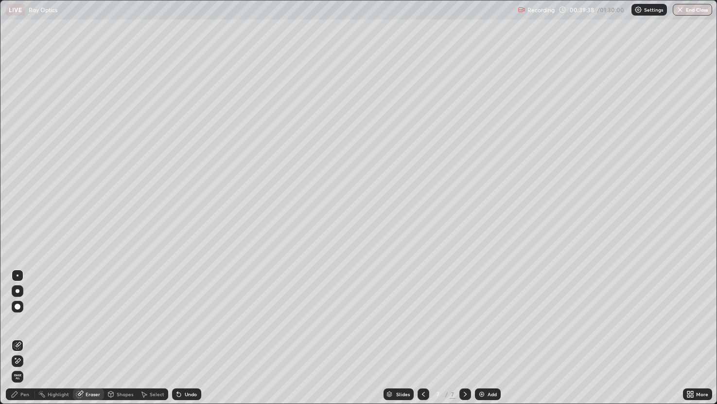
click at [95, 340] on div "Eraser" at bounding box center [93, 394] width 15 height 5
click at [26, 340] on div "Pen" at bounding box center [24, 394] width 9 height 5
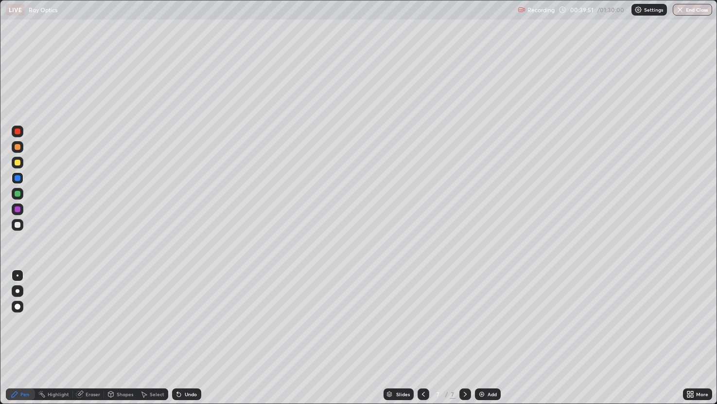
click at [94, 340] on div "Eraser" at bounding box center [93, 394] width 15 height 5
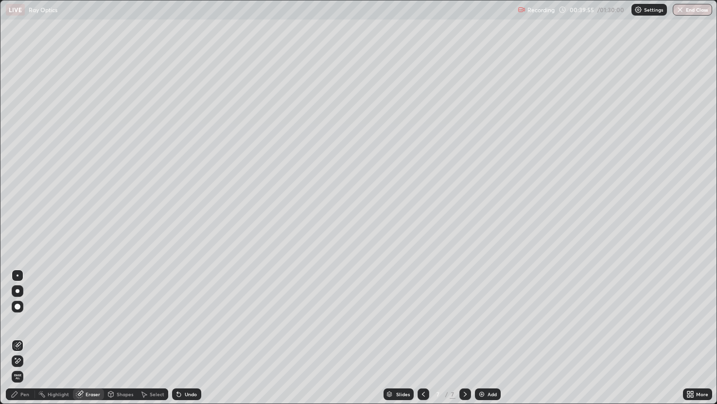
click at [28, 340] on div "Pen" at bounding box center [24, 394] width 9 height 5
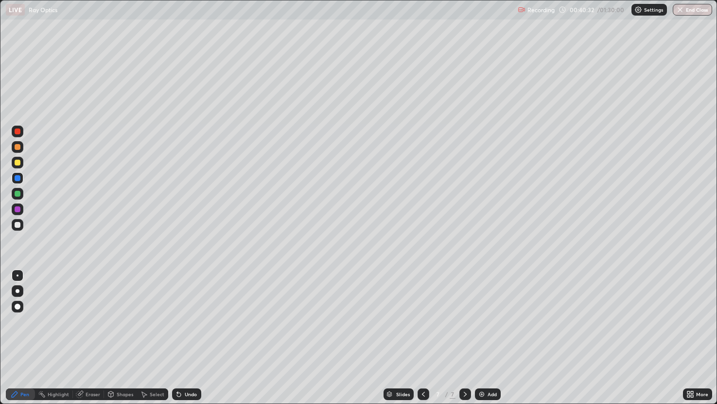
click at [154, 340] on div "Select" at bounding box center [157, 394] width 15 height 5
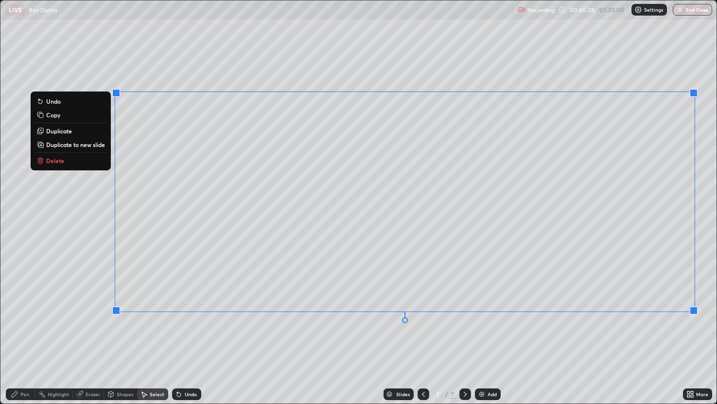
click at [542, 340] on div "0 ° Undo Copy Duplicate Duplicate to new slide Delete" at bounding box center [358, 201] width 717 height 403
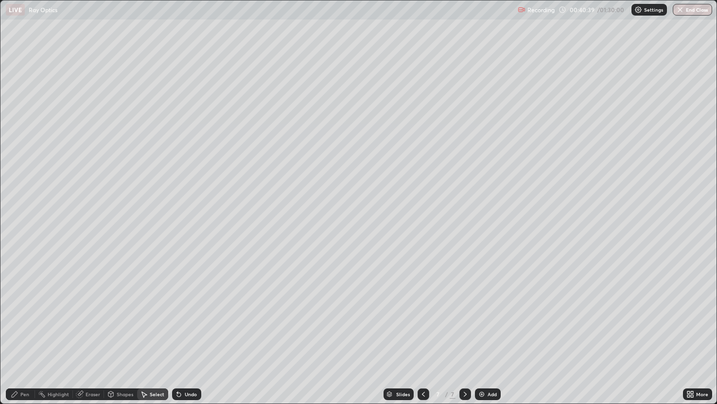
click at [91, 340] on div "Eraser" at bounding box center [93, 394] width 15 height 5
click at [30, 340] on div "Pen" at bounding box center [20, 394] width 29 height 12
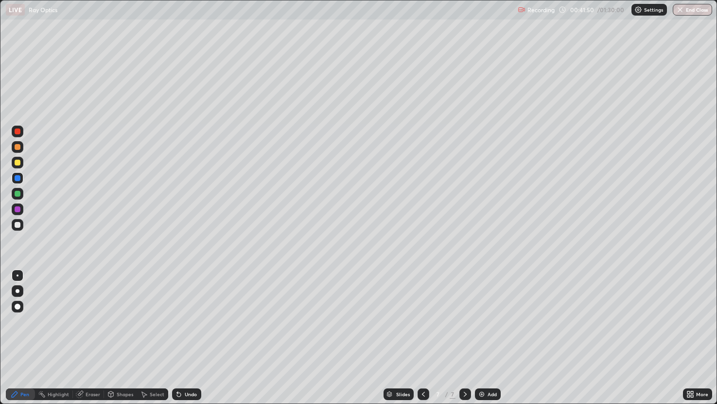
click at [190, 340] on div "Undo" at bounding box center [191, 394] width 12 height 5
click at [198, 340] on div "Undo" at bounding box center [186, 394] width 29 height 12
click at [196, 340] on div "Undo" at bounding box center [186, 394] width 29 height 12
click at [193, 340] on div "Undo" at bounding box center [191, 394] width 12 height 5
click at [194, 340] on div "Undo" at bounding box center [186, 394] width 29 height 12
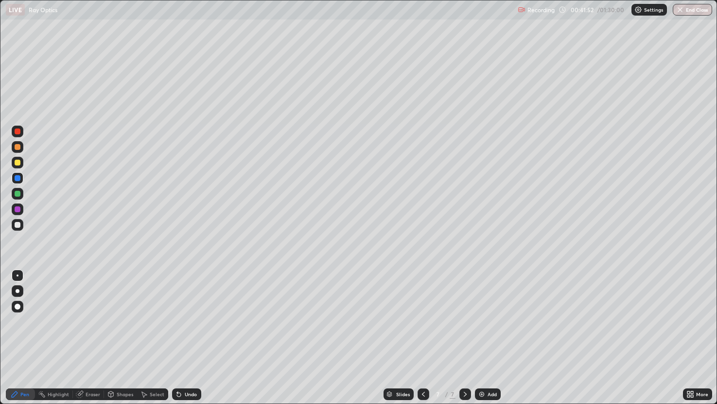
click at [194, 340] on div "Undo" at bounding box center [191, 394] width 12 height 5
click at [475, 340] on div "Add" at bounding box center [488, 394] width 26 height 12
click at [18, 223] on div at bounding box center [18, 225] width 6 height 6
click at [125, 340] on div "Shapes" at bounding box center [125, 394] width 17 height 5
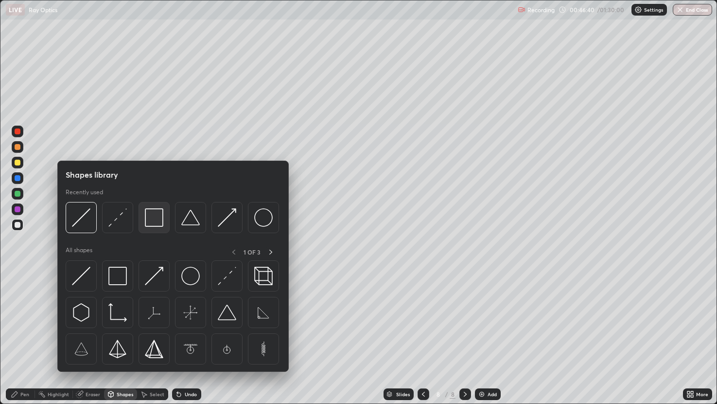
click at [154, 222] on img at bounding box center [154, 217] width 18 height 18
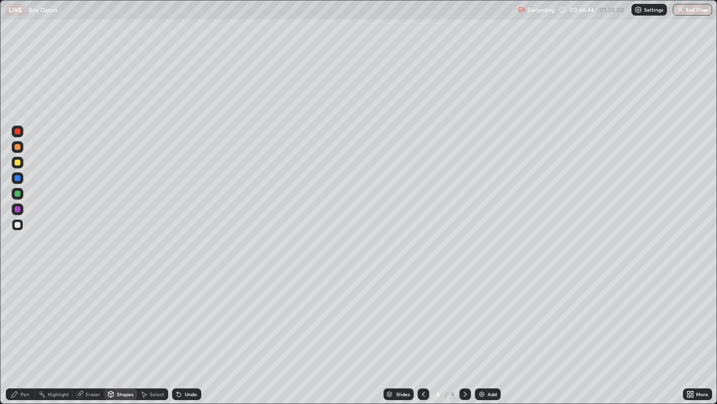
click at [96, 340] on div "Eraser" at bounding box center [93, 394] width 15 height 5
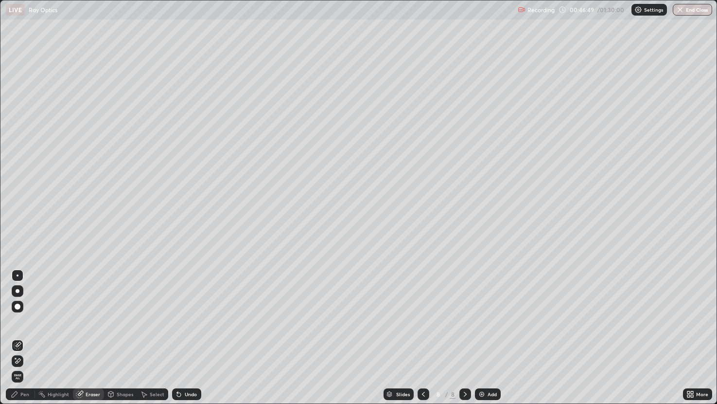
click at [125, 340] on div "Shapes" at bounding box center [125, 394] width 17 height 5
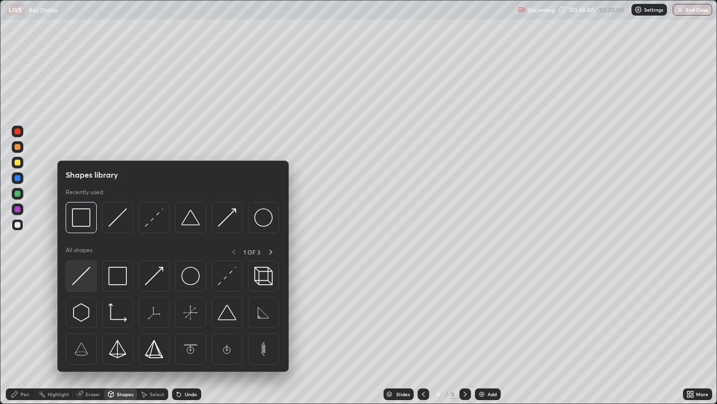
click at [86, 270] on img at bounding box center [81, 276] width 18 height 18
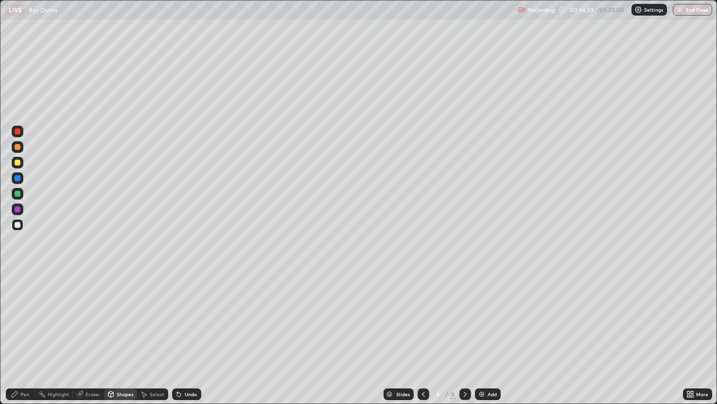
click at [29, 340] on div "Pen" at bounding box center [20, 394] width 29 height 12
click at [121, 340] on div "Shapes" at bounding box center [125, 394] width 17 height 5
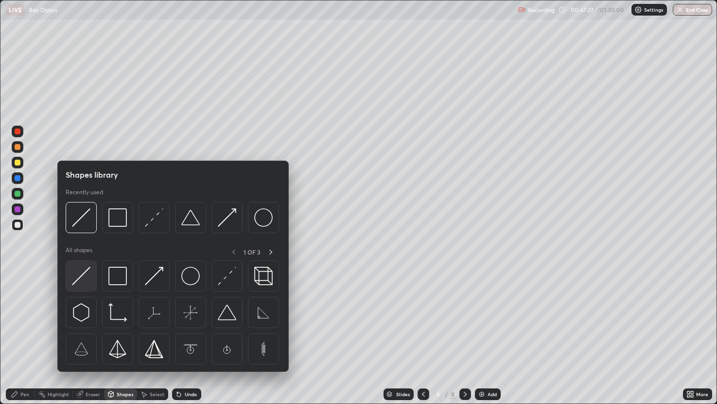
click at [87, 271] on img at bounding box center [81, 276] width 18 height 18
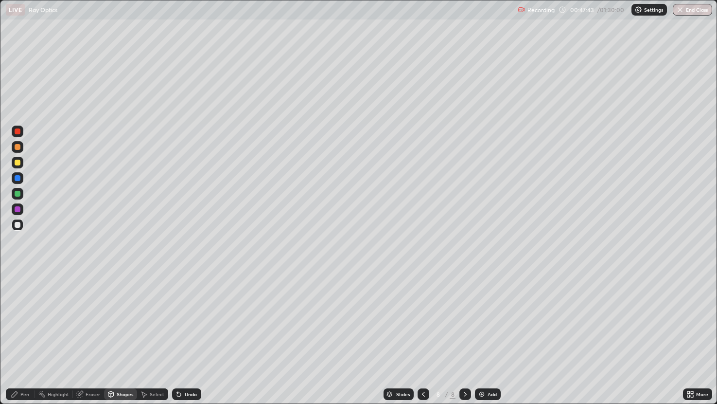
click at [24, 340] on div "Pen" at bounding box center [24, 394] width 9 height 5
click at [16, 160] on div at bounding box center [18, 163] width 6 height 6
click at [123, 340] on div "Shapes" at bounding box center [125, 394] width 17 height 5
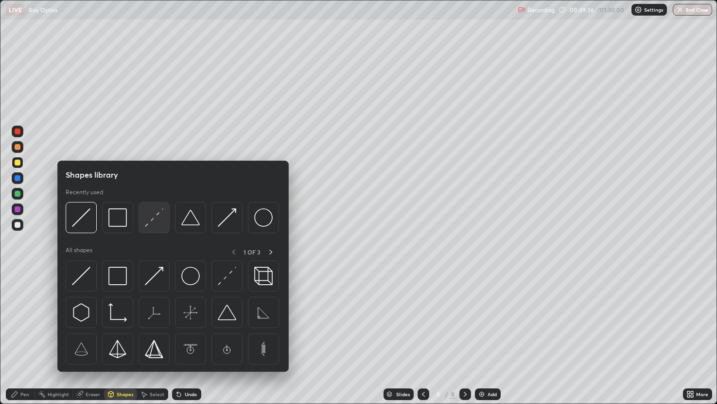
click at [154, 217] on img at bounding box center [154, 217] width 18 height 18
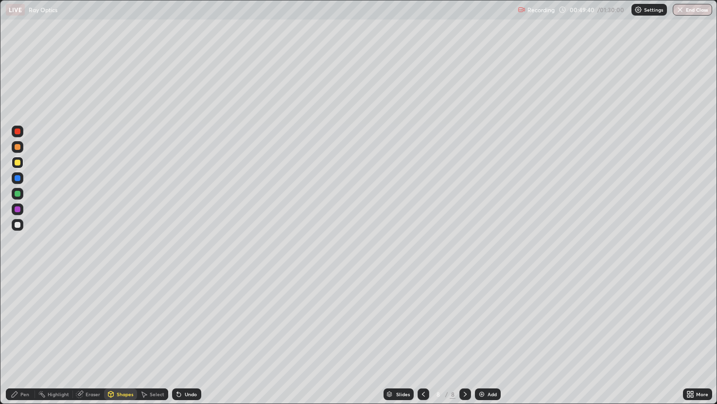
click at [29, 340] on div "Pen" at bounding box center [20, 394] width 29 height 12
click at [15, 223] on div at bounding box center [18, 225] width 6 height 6
click at [94, 340] on div "Eraser" at bounding box center [93, 394] width 15 height 5
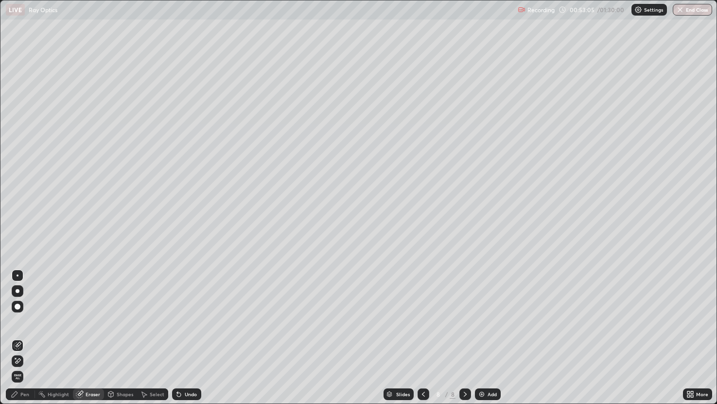
click at [26, 340] on div "Pen" at bounding box center [20, 394] width 29 height 12
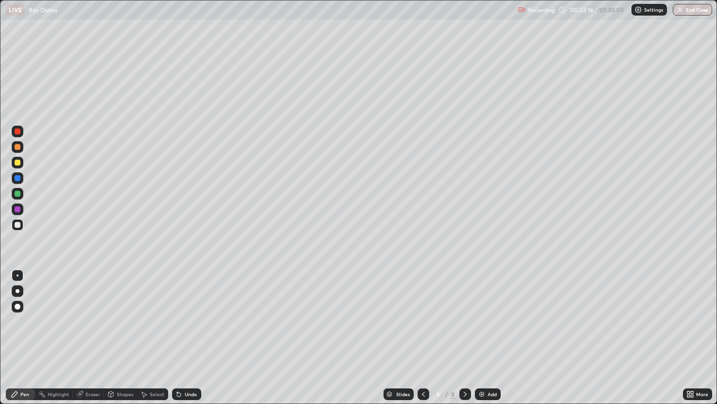
click at [192, 340] on div "Undo" at bounding box center [186, 394] width 29 height 12
click at [196, 340] on div "Undo" at bounding box center [184, 393] width 33 height 19
click at [197, 340] on div "Undo" at bounding box center [184, 393] width 33 height 19
click at [481, 340] on img at bounding box center [482, 394] width 8 height 8
click at [122, 340] on div "Shapes" at bounding box center [125, 394] width 17 height 5
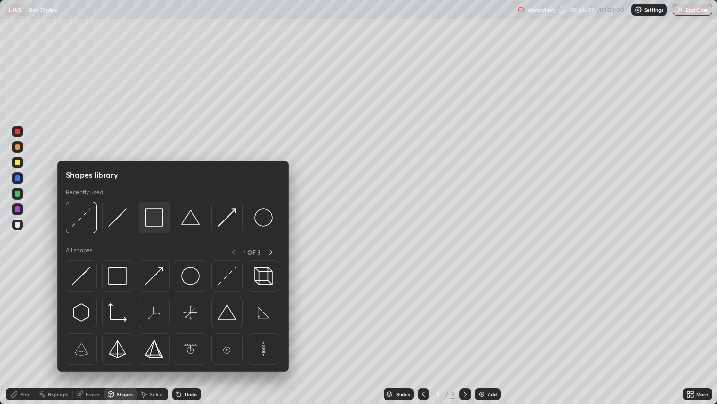
click at [153, 219] on img at bounding box center [154, 217] width 18 height 18
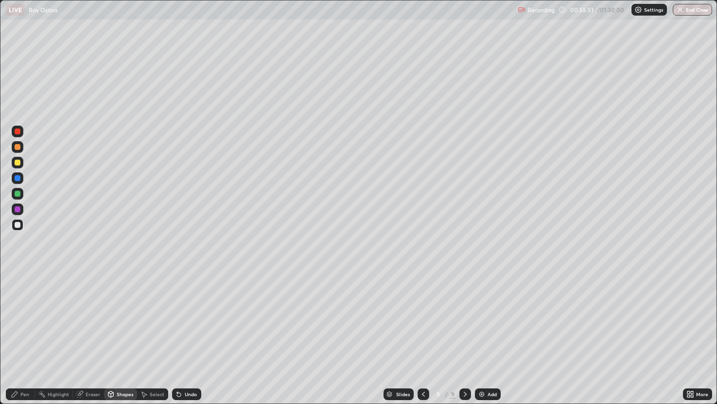
click at [94, 340] on div "Eraser" at bounding box center [93, 394] width 15 height 5
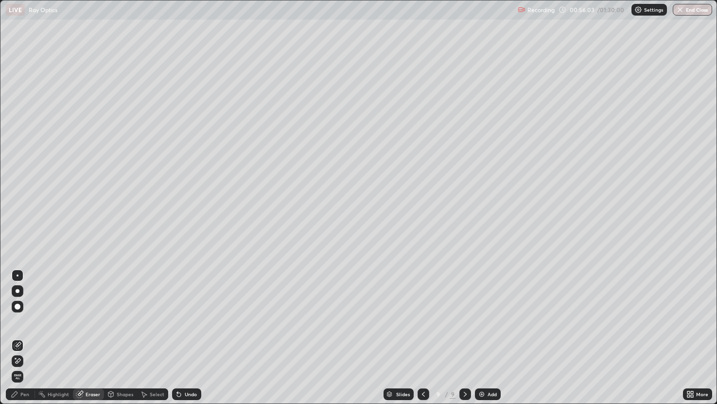
click at [128, 340] on div "Shapes" at bounding box center [125, 394] width 17 height 5
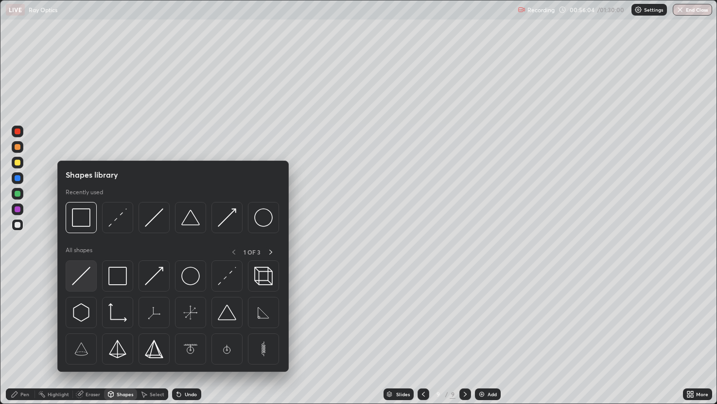
click at [85, 273] on img at bounding box center [81, 276] width 18 height 18
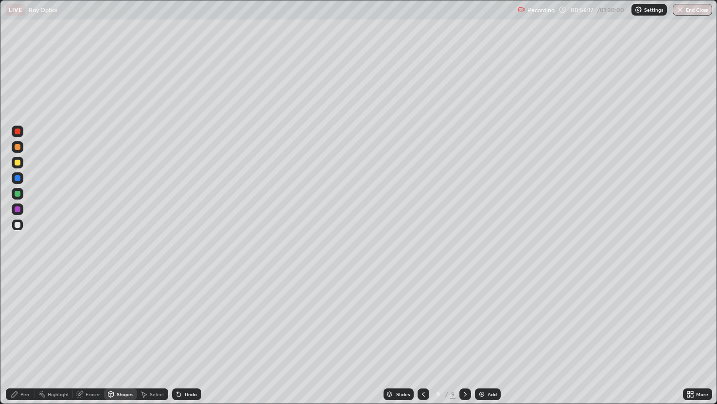
click at [28, 340] on div "Pen" at bounding box center [24, 394] width 9 height 5
click at [123, 340] on div "Shapes" at bounding box center [125, 394] width 17 height 5
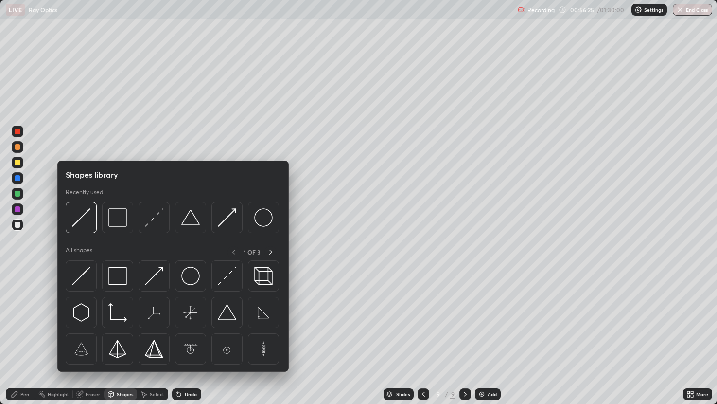
click at [18, 162] on div at bounding box center [18, 163] width 6 height 6
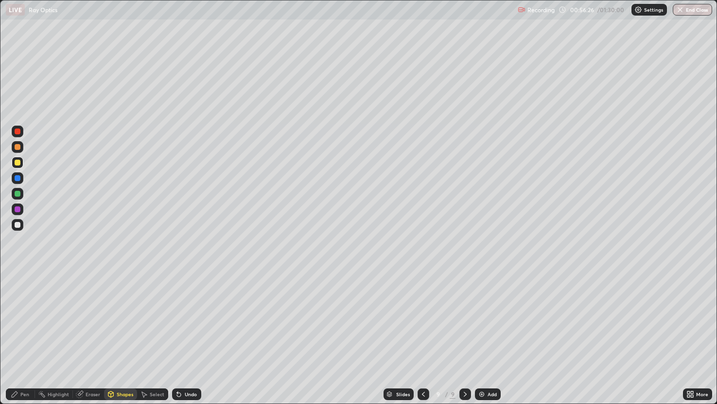
click at [120, 340] on div "Shapes" at bounding box center [120, 394] width 33 height 12
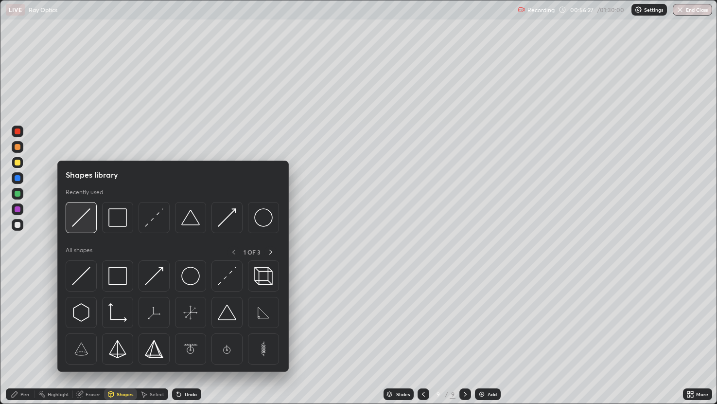
click at [82, 215] on img at bounding box center [81, 217] width 18 height 18
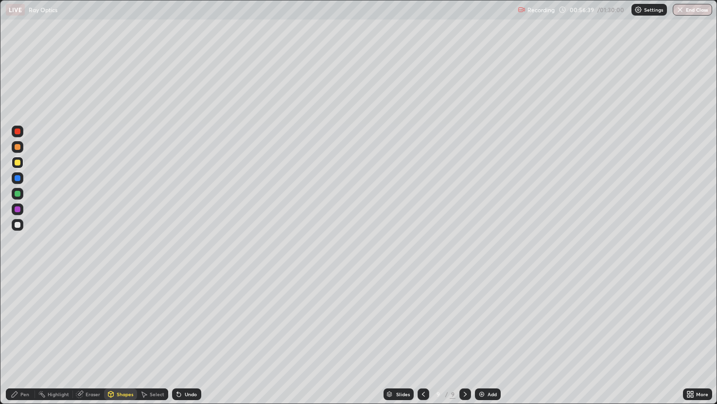
click at [25, 340] on div "Pen" at bounding box center [20, 393] width 29 height 19
click at [90, 340] on div "Eraser" at bounding box center [88, 394] width 31 height 12
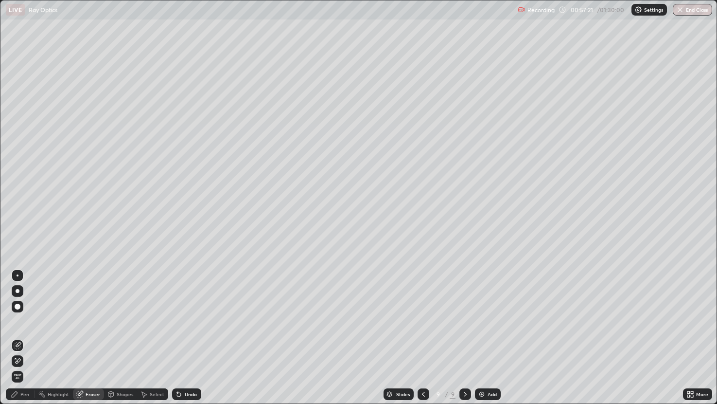
click at [25, 340] on div "Pen" at bounding box center [20, 394] width 29 height 12
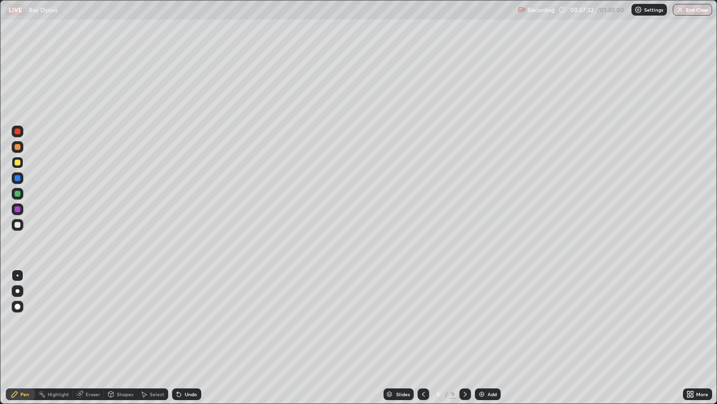
click at [16, 219] on div at bounding box center [18, 225] width 12 height 12
click at [18, 162] on div at bounding box center [18, 163] width 6 height 6
click at [130, 340] on div "Shapes" at bounding box center [125, 394] width 17 height 5
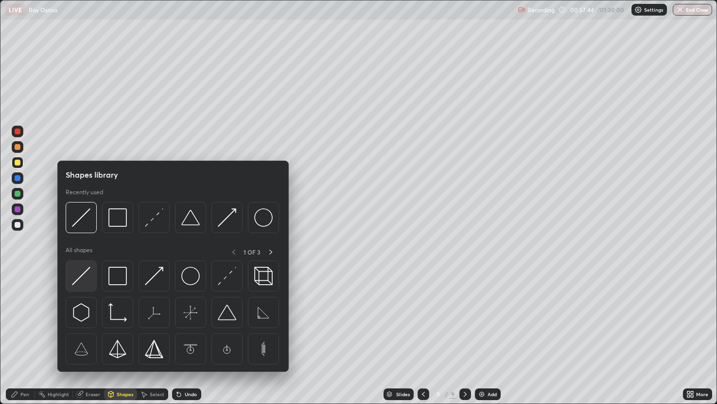
click at [86, 273] on img at bounding box center [81, 276] width 18 height 18
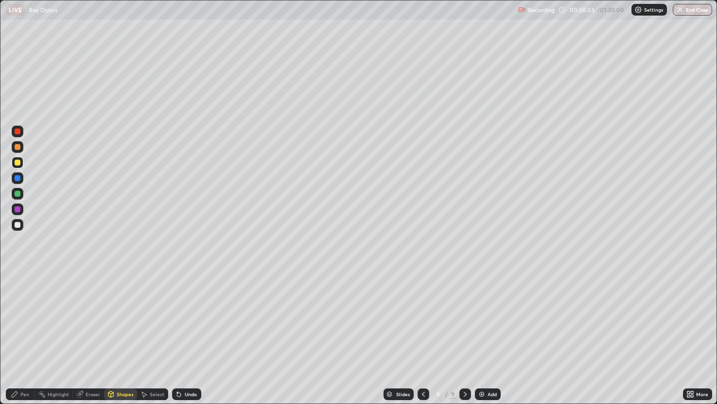
click at [89, 340] on div "Eraser" at bounding box center [93, 394] width 15 height 5
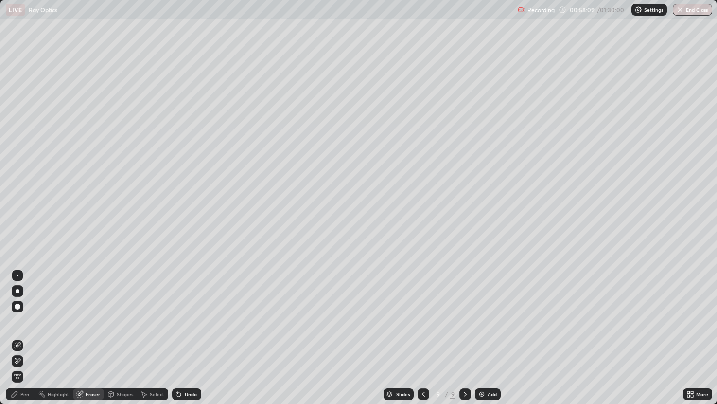
click at [30, 340] on div "Pen" at bounding box center [20, 394] width 29 height 12
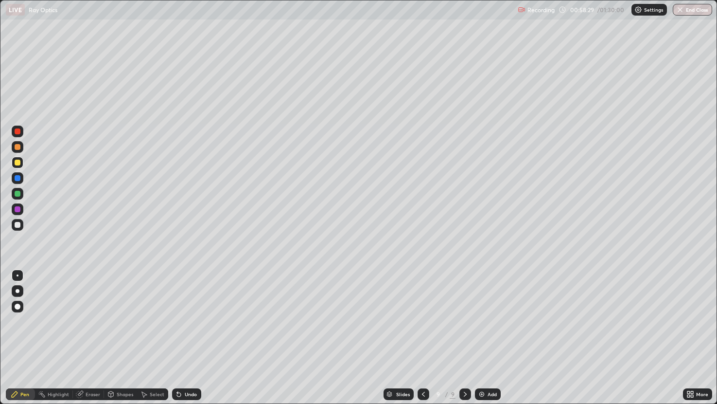
click at [190, 340] on div "Undo" at bounding box center [191, 394] width 12 height 5
click at [191, 340] on div "Undo" at bounding box center [191, 394] width 12 height 5
click at [121, 340] on div "Shapes" at bounding box center [120, 393] width 33 height 19
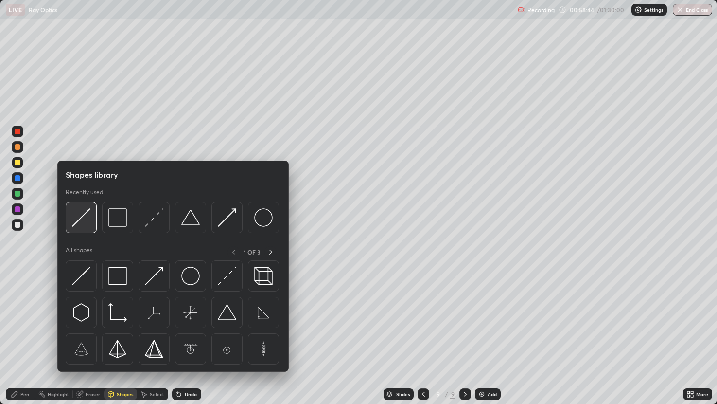
click at [79, 219] on img at bounding box center [81, 217] width 18 height 18
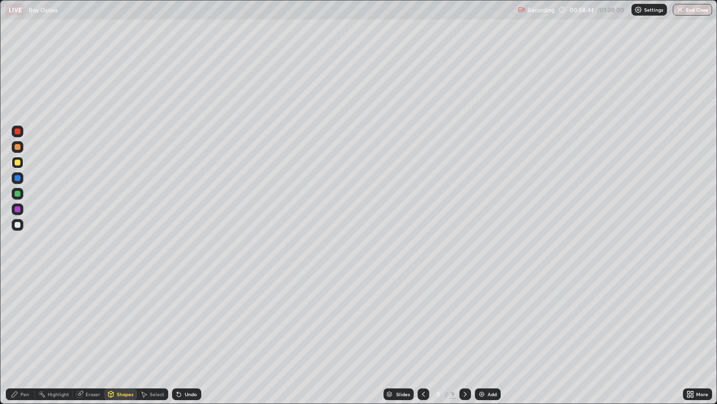
click at [17, 224] on div at bounding box center [18, 225] width 6 height 6
click at [89, 340] on div "Eraser" at bounding box center [93, 394] width 15 height 5
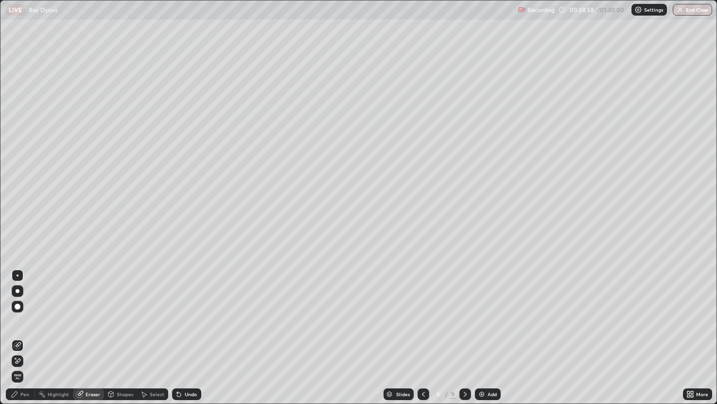
click at [30, 340] on div "Pen" at bounding box center [20, 394] width 29 height 12
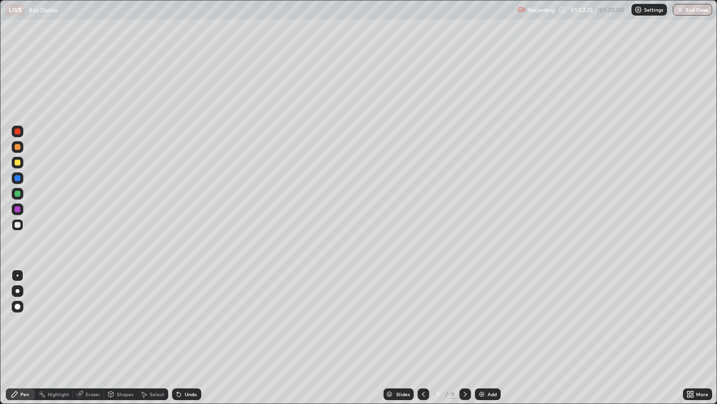
click at [155, 340] on div "Select" at bounding box center [157, 394] width 15 height 5
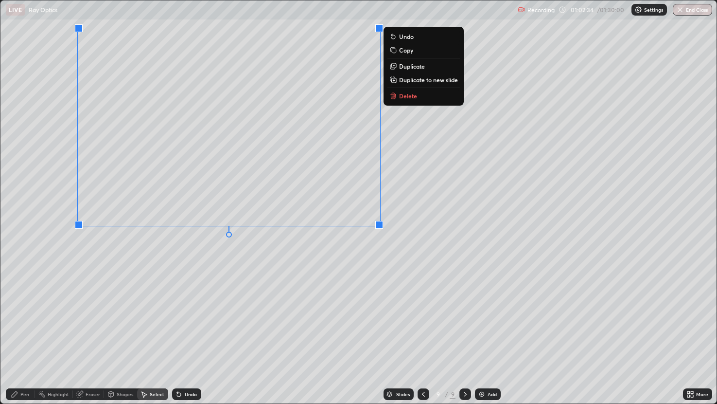
click at [72, 287] on div "0 ° Undo Copy Duplicate Duplicate to new slide Delete" at bounding box center [358, 201] width 717 height 403
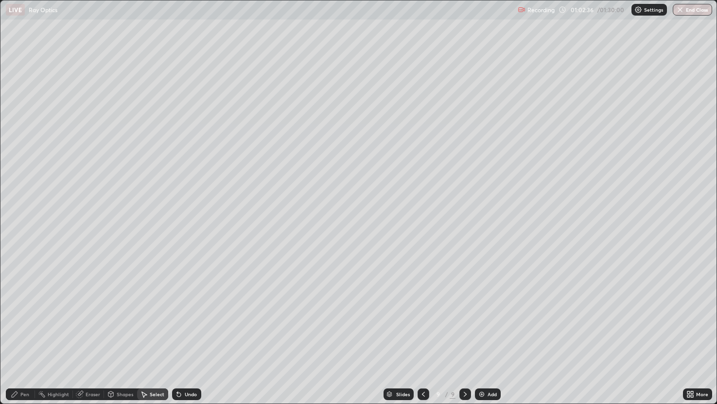
click at [24, 340] on div "Pen" at bounding box center [24, 394] width 9 height 5
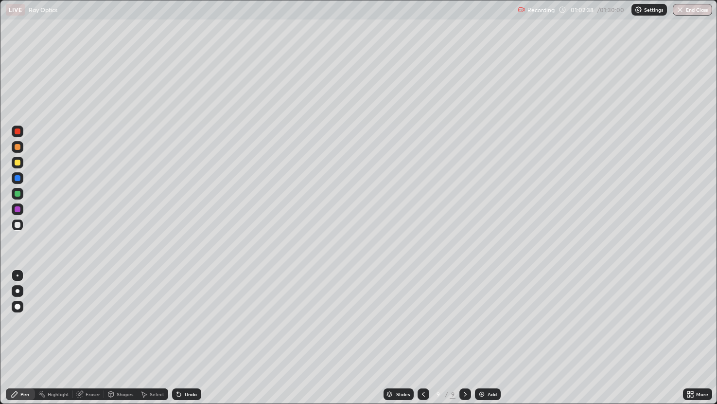
click at [18, 193] on div at bounding box center [18, 194] width 6 height 6
click at [18, 228] on div at bounding box center [18, 225] width 12 height 12
click at [478, 340] on img at bounding box center [482, 394] width 8 height 8
click at [120, 340] on div "Shapes" at bounding box center [125, 394] width 17 height 5
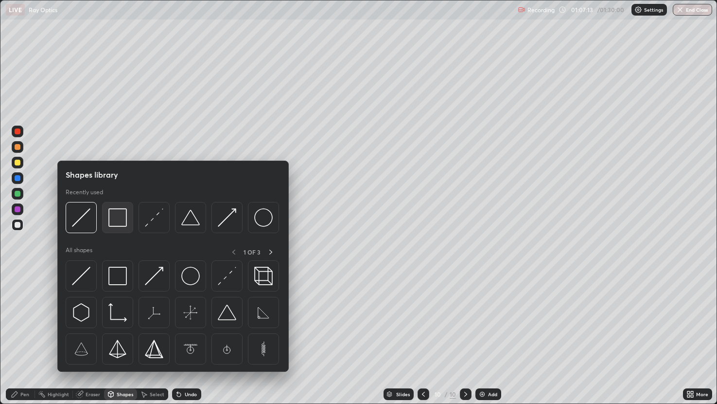
click at [116, 216] on img at bounding box center [117, 217] width 18 height 18
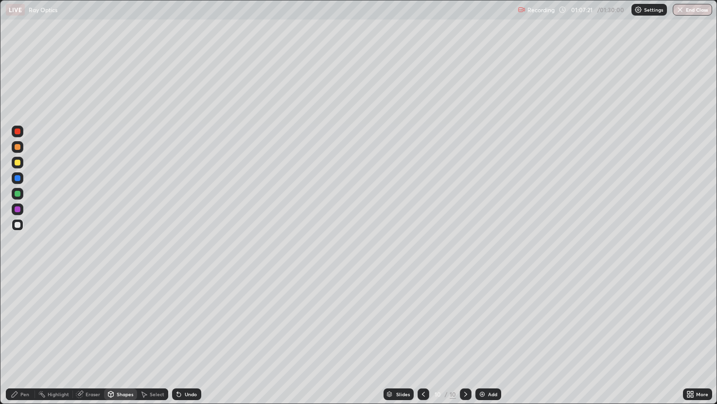
click at [95, 340] on div "Eraser" at bounding box center [93, 394] width 15 height 5
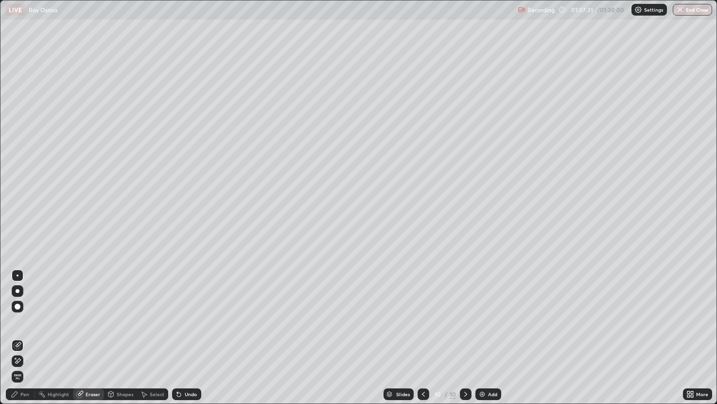
click at [125, 340] on div "Shapes" at bounding box center [125, 394] width 17 height 5
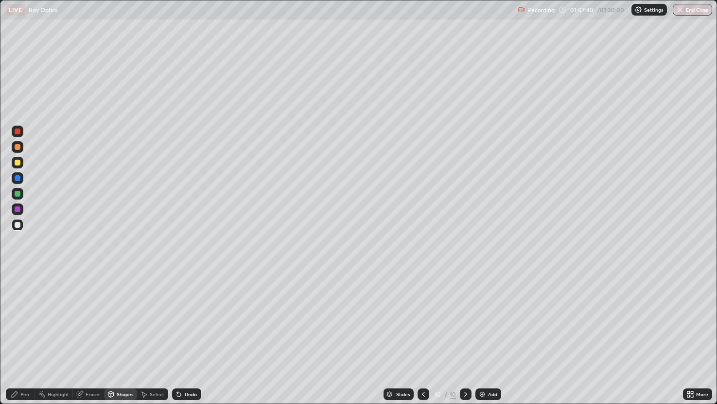
click at [127, 340] on div "Shapes" at bounding box center [125, 394] width 17 height 5
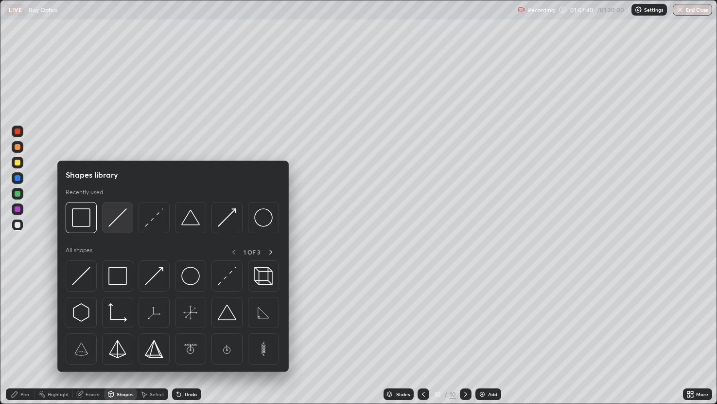
click at [123, 212] on img at bounding box center [117, 217] width 18 height 18
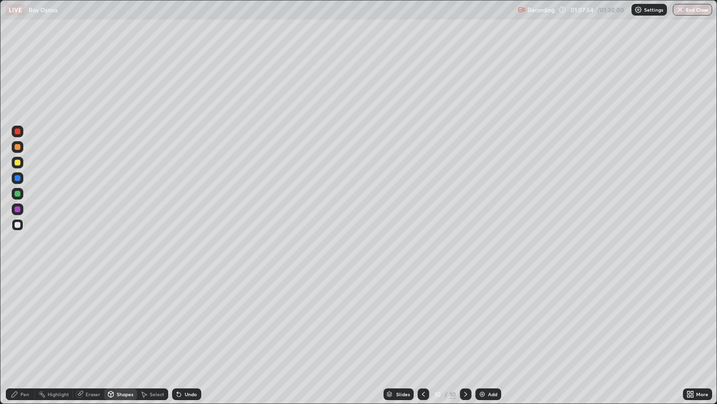
click at [92, 340] on div "Eraser" at bounding box center [93, 394] width 15 height 5
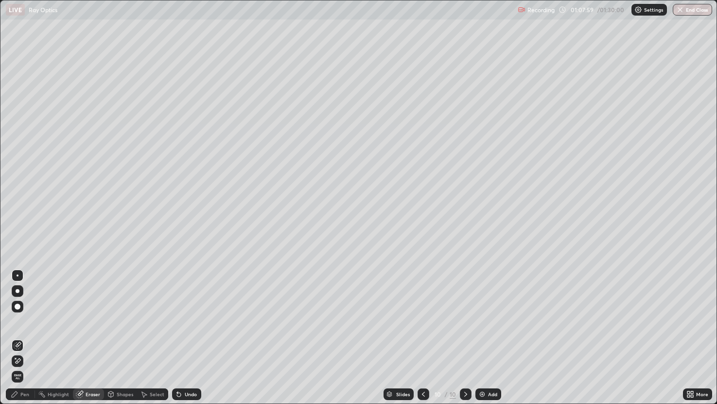
click at [21, 340] on div "Pen" at bounding box center [20, 394] width 29 height 12
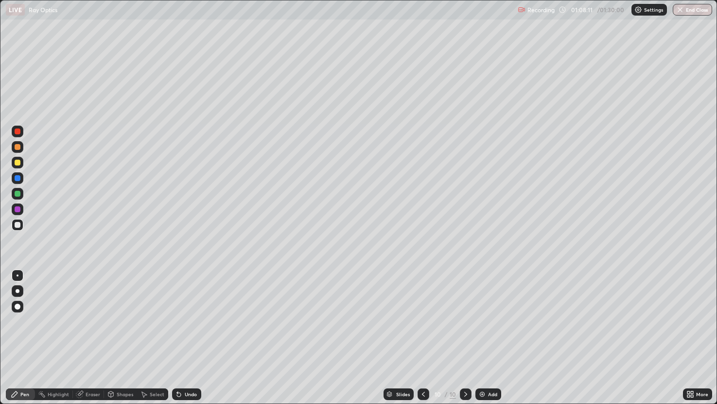
click at [18, 192] on div at bounding box center [18, 194] width 6 height 6
click at [17, 162] on div at bounding box center [18, 163] width 6 height 6
click at [124, 340] on div "Shapes" at bounding box center [125, 394] width 17 height 5
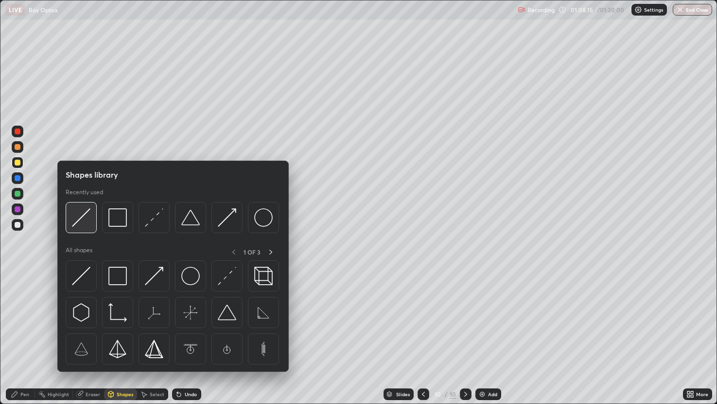
click at [82, 212] on img at bounding box center [81, 217] width 18 height 18
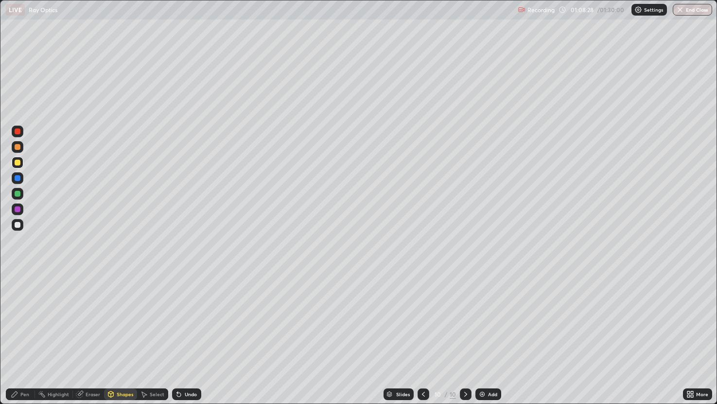
click at [28, 340] on div "Pen" at bounding box center [20, 394] width 29 height 12
click at [17, 193] on div at bounding box center [18, 194] width 6 height 6
click at [16, 161] on div at bounding box center [18, 163] width 6 height 6
click at [120, 340] on div "Shapes" at bounding box center [125, 394] width 17 height 5
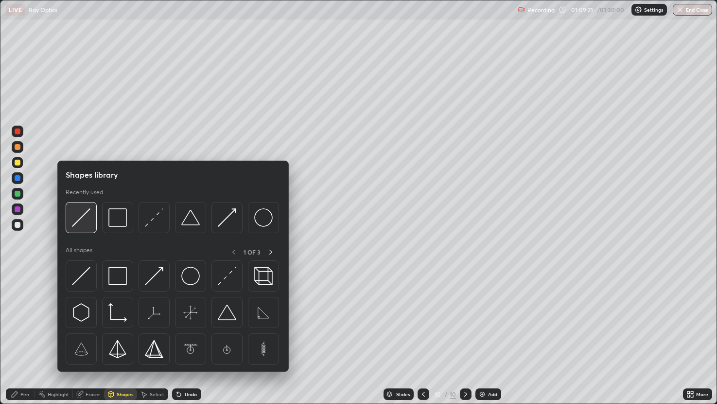
click at [83, 211] on img at bounding box center [81, 217] width 18 height 18
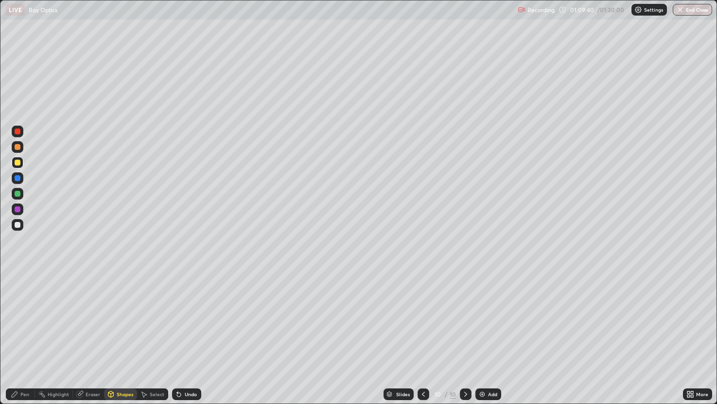
click at [95, 340] on div "Eraser" at bounding box center [93, 394] width 15 height 5
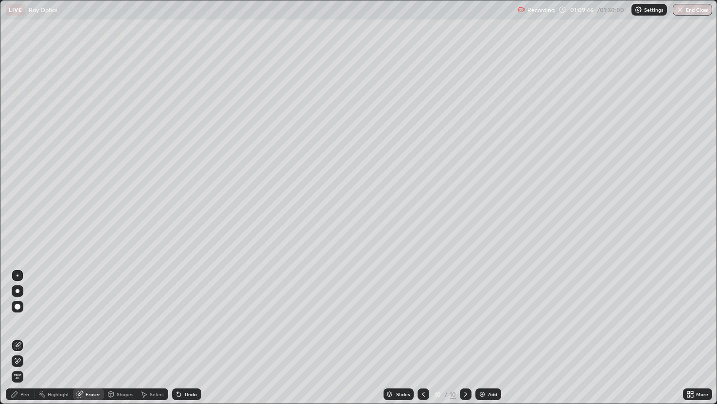
click at [28, 340] on div "Pen" at bounding box center [24, 394] width 9 height 5
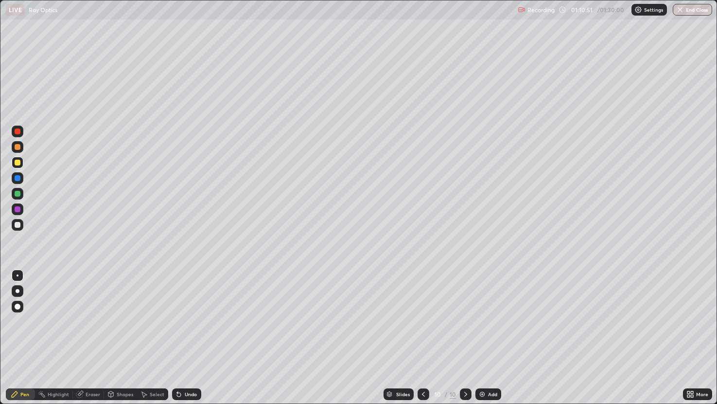
click at [15, 191] on div at bounding box center [18, 194] width 6 height 6
click at [17, 162] on div at bounding box center [18, 163] width 6 height 6
click at [485, 340] on div "Add" at bounding box center [489, 394] width 26 height 12
click at [17, 222] on div at bounding box center [18, 225] width 6 height 6
click at [687, 13] on button "End Class" at bounding box center [693, 10] width 38 height 12
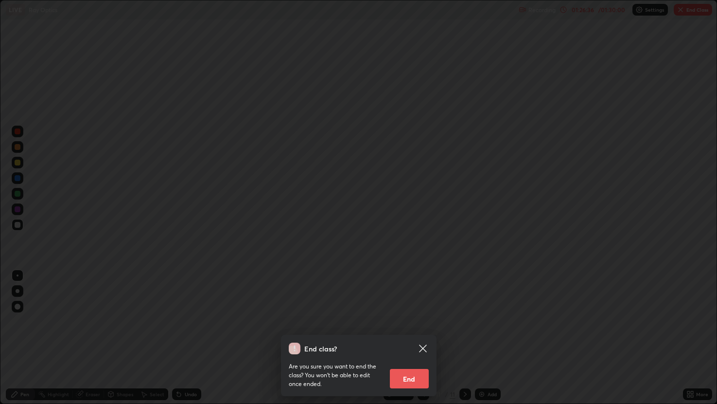
click at [405, 340] on button "End" at bounding box center [409, 378] width 39 height 19
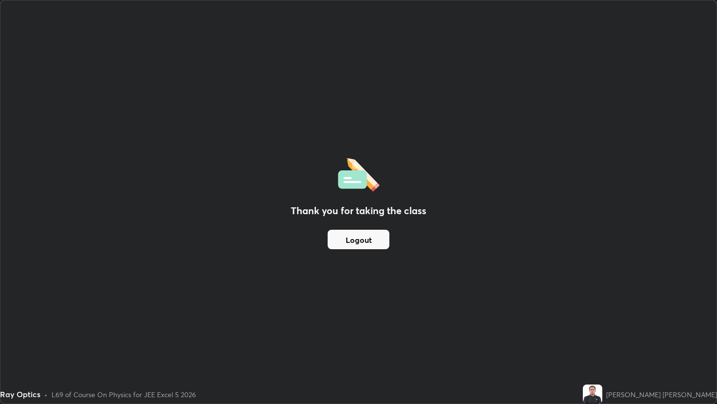
click at [369, 239] on button "Logout" at bounding box center [359, 239] width 62 height 19
